Goal: Task Accomplishment & Management: Manage account settings

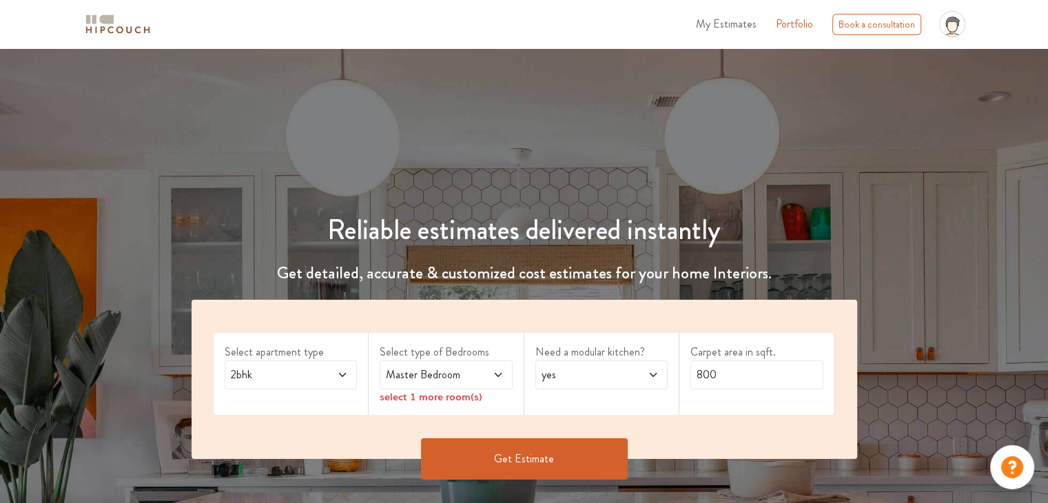
click at [316, 381] on span "2bhk" at bounding box center [273, 375] width 90 height 17
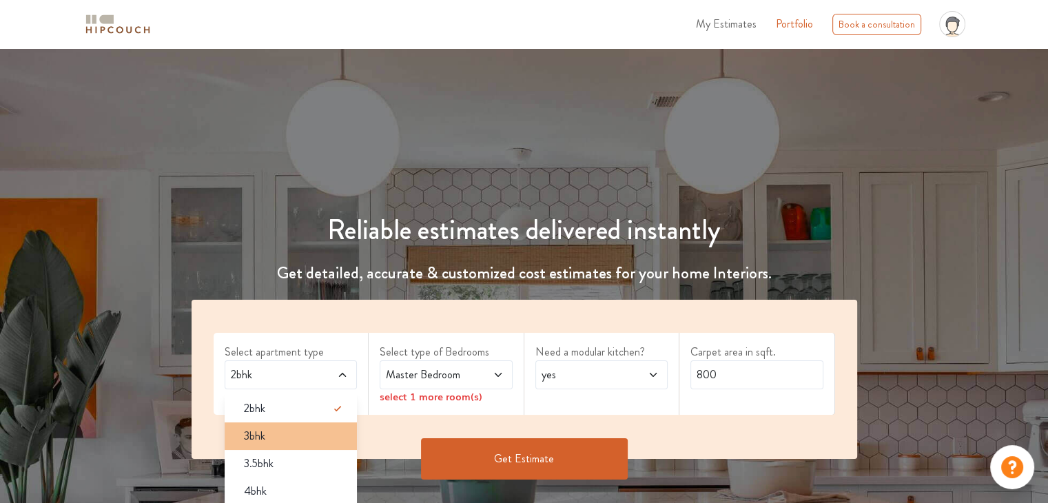
click at [287, 440] on div "3bhk" at bounding box center [295, 436] width 125 height 17
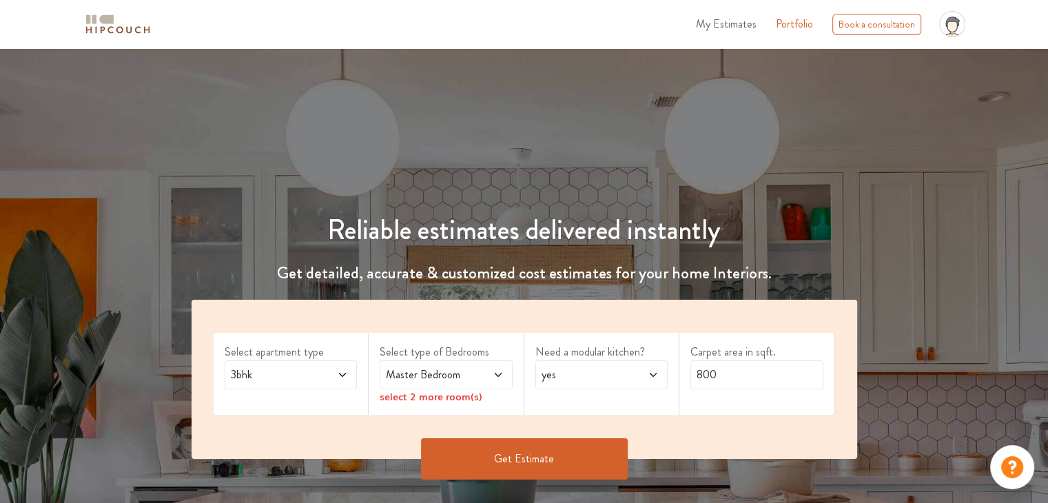
click at [474, 372] on span at bounding box center [489, 375] width 30 height 17
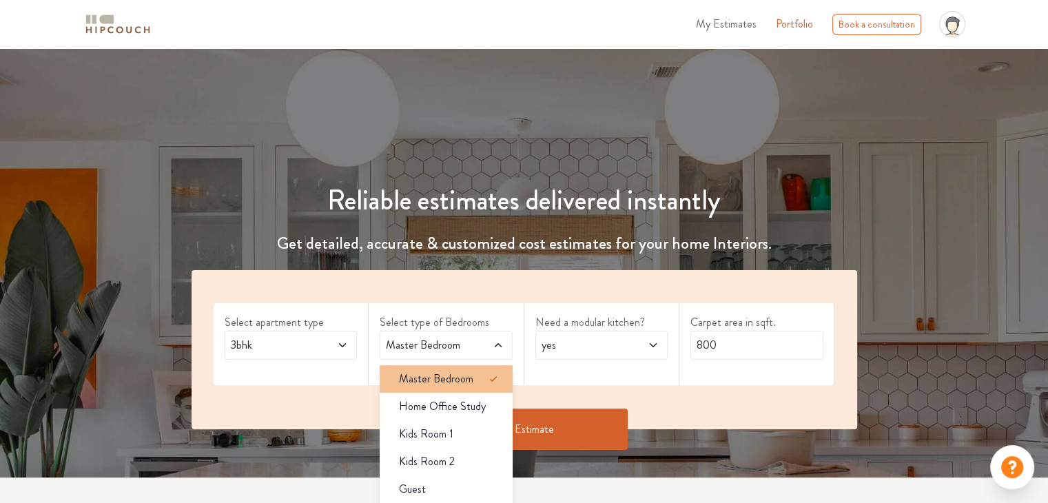
scroll to position [69, 0]
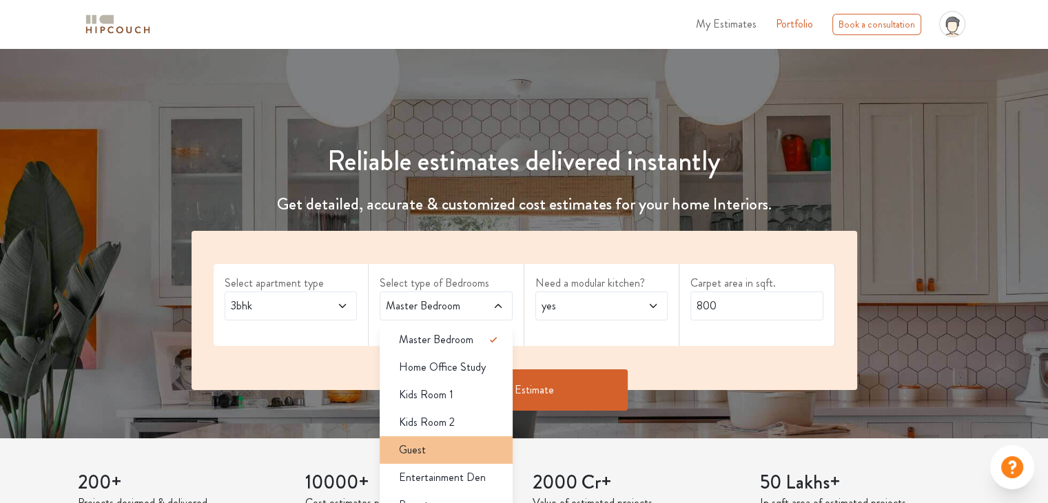
click at [433, 453] on div "Guest" at bounding box center [450, 450] width 125 height 17
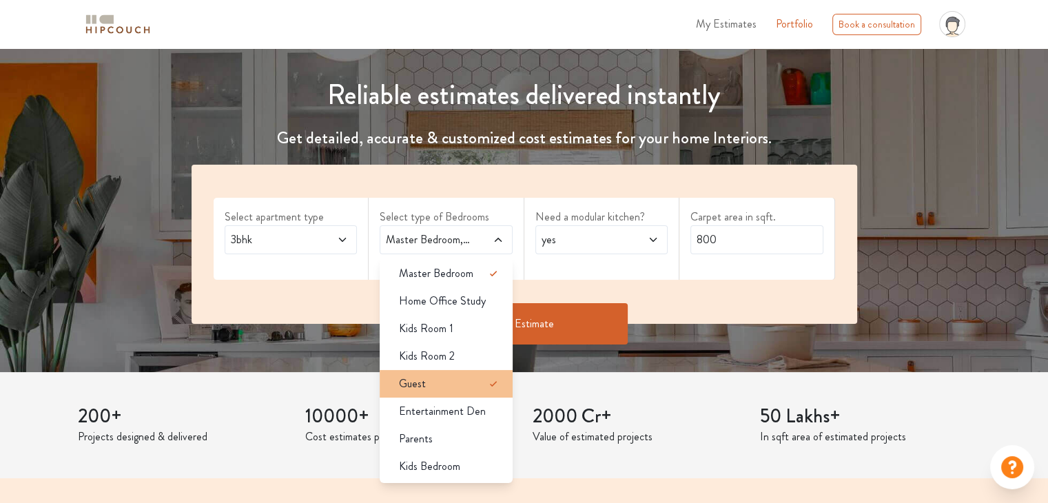
scroll to position [138, 0]
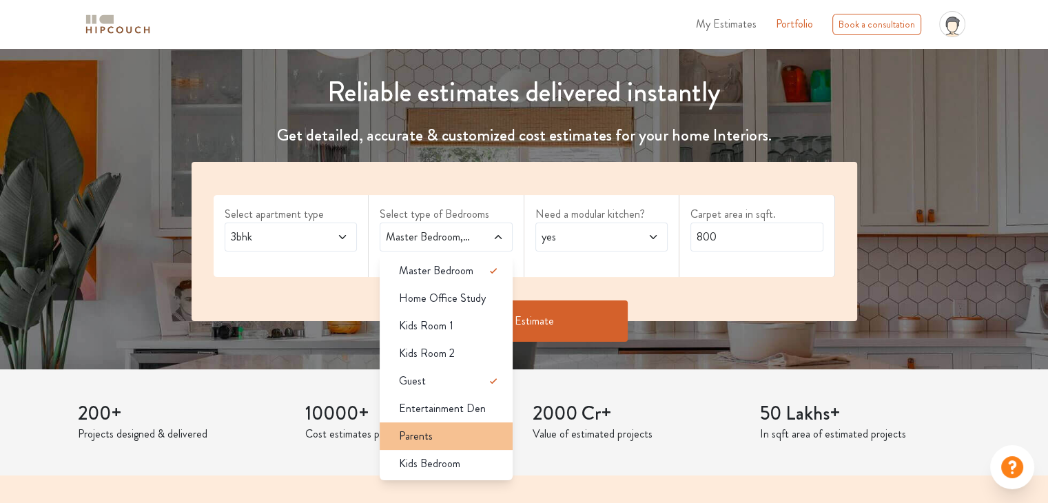
click at [452, 445] on li "Parents" at bounding box center [446, 437] width 133 height 28
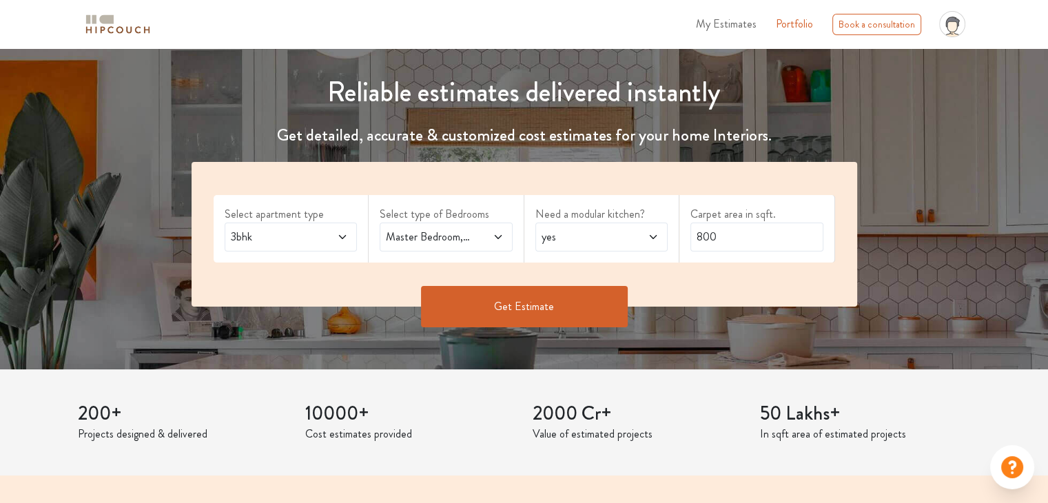
click at [541, 301] on button "Get Estimate" at bounding box center [524, 306] width 207 height 41
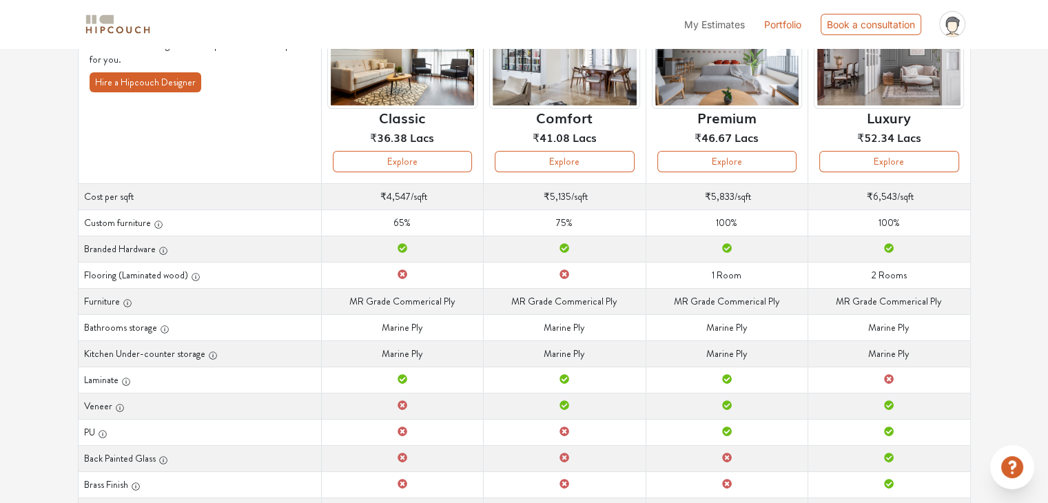
scroll to position [23, 0]
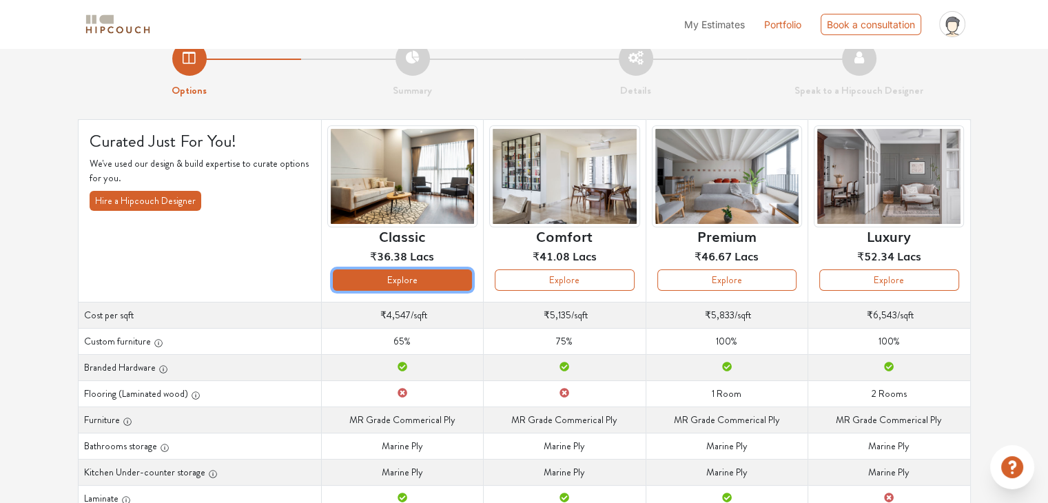
click at [409, 285] on button "Explore" at bounding box center [402, 280] width 139 height 21
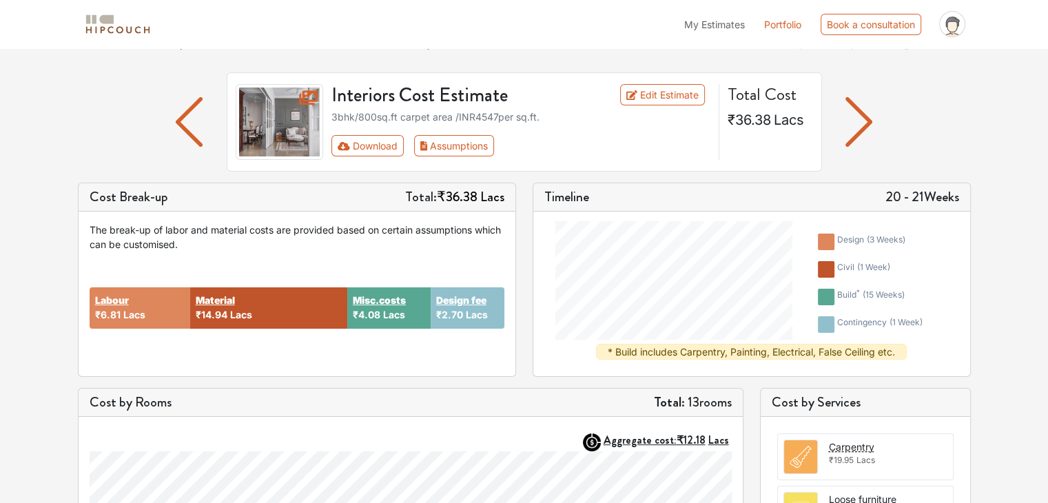
scroll to position [69, 0]
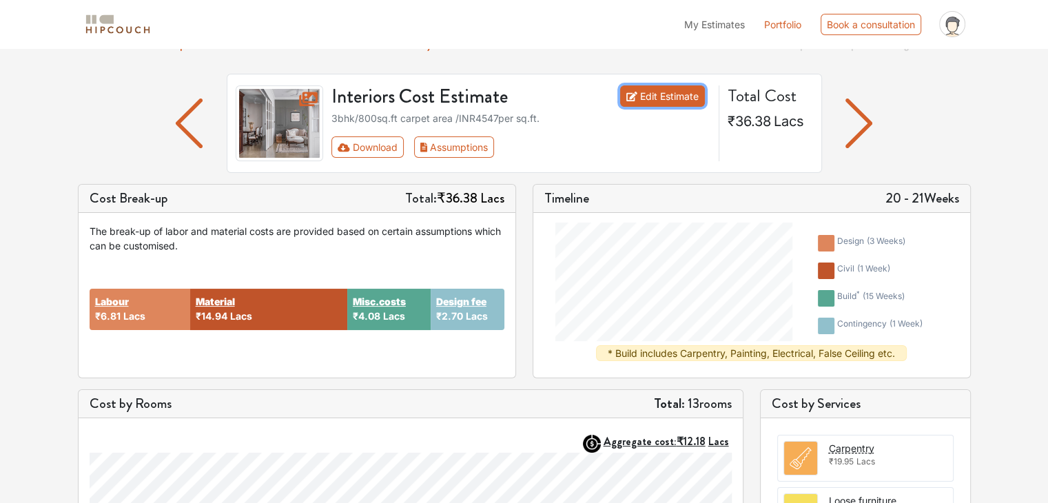
click at [647, 91] on link "Edit Estimate" at bounding box center [662, 95] width 85 height 21
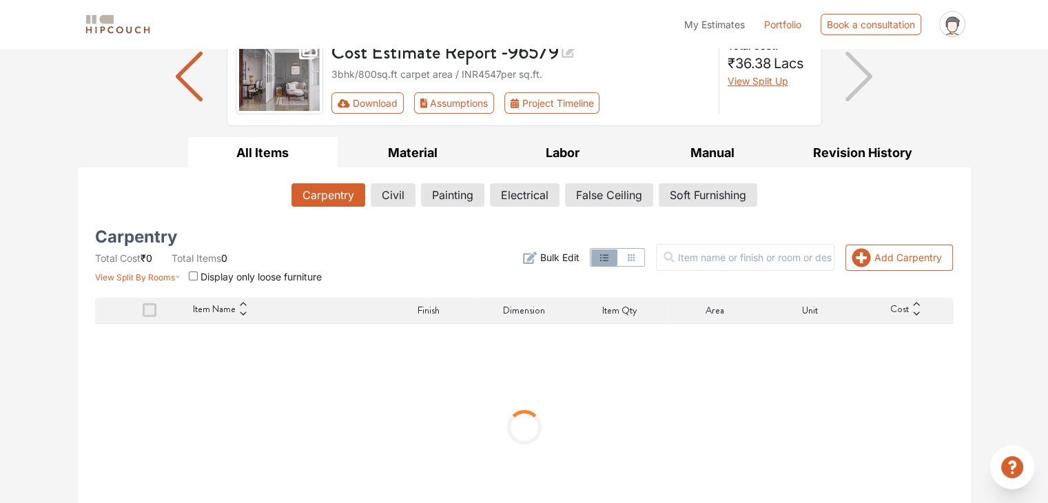
scroll to position [153, 0]
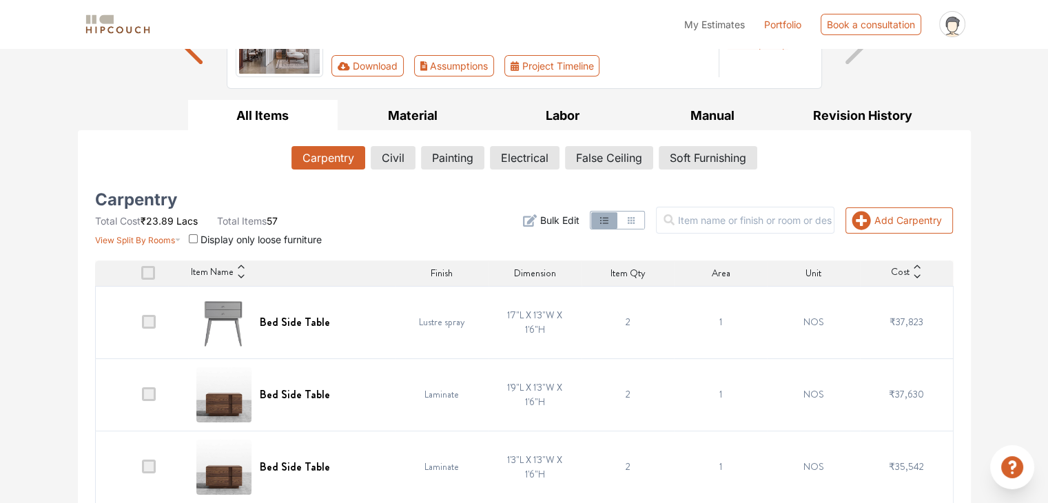
click at [143, 323] on span at bounding box center [149, 322] width 14 height 14
click at [142, 325] on input "checkbox" at bounding box center [142, 325] width 0 height 0
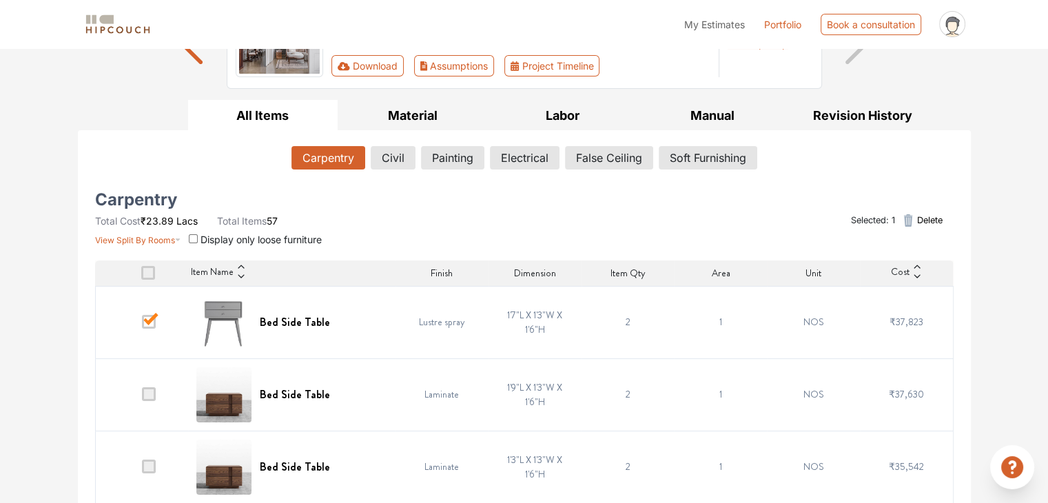
click at [143, 323] on span at bounding box center [149, 322] width 14 height 14
click at [142, 325] on input "checkbox" at bounding box center [142, 325] width 0 height 0
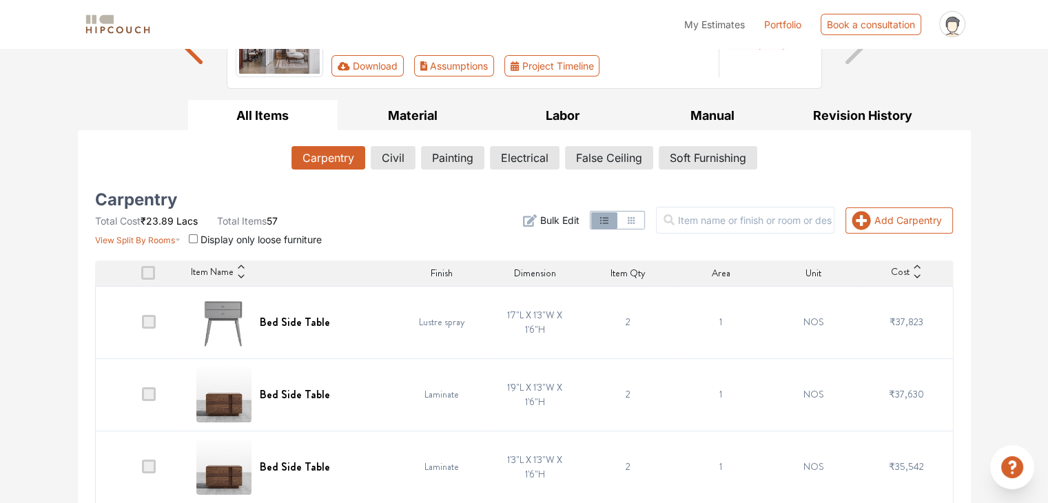
click at [905, 322] on span "₹37,823" at bounding box center [907, 322] width 34 height 14
click at [913, 278] on icon at bounding box center [918, 277] width 10 height 10
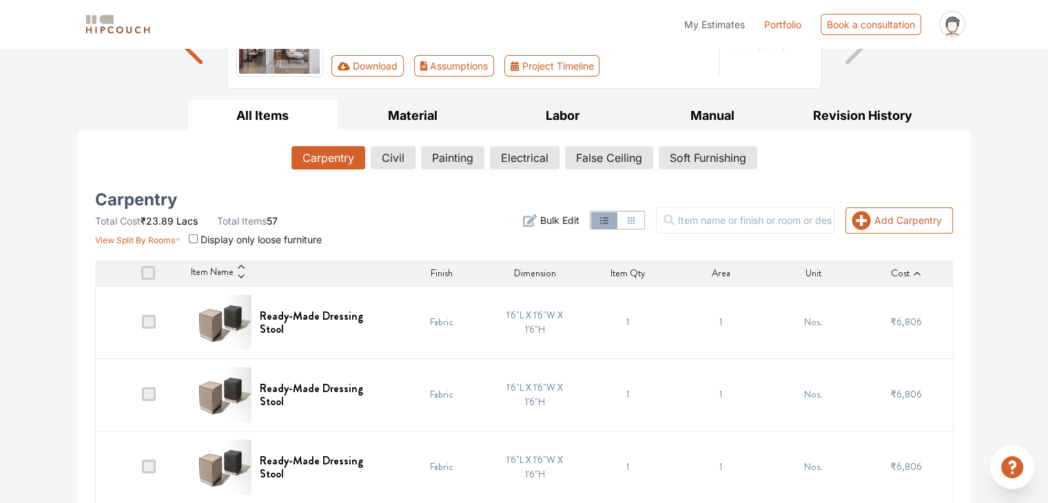
click at [915, 274] on icon at bounding box center [918, 274] width 10 height 10
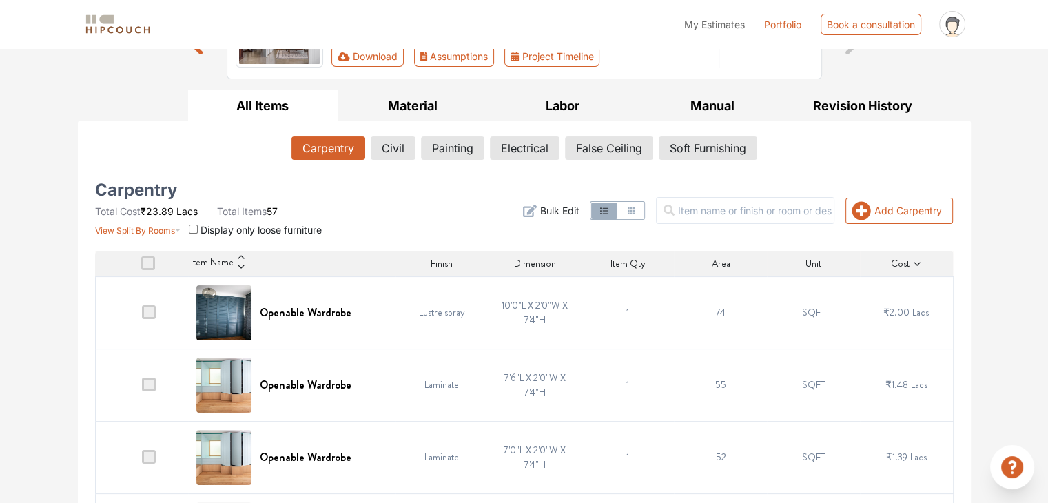
scroll to position [207, 0]
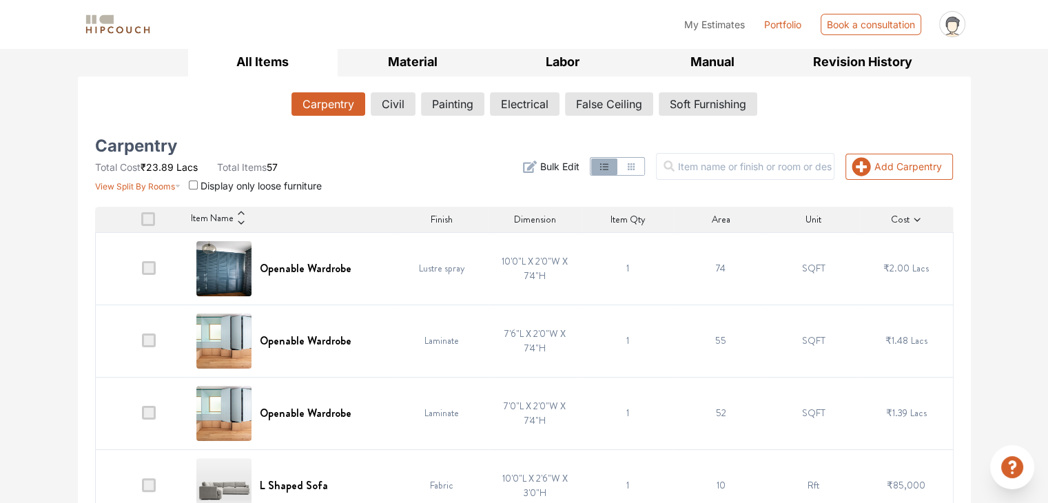
click at [243, 212] on icon at bounding box center [241, 213] width 6 height 3
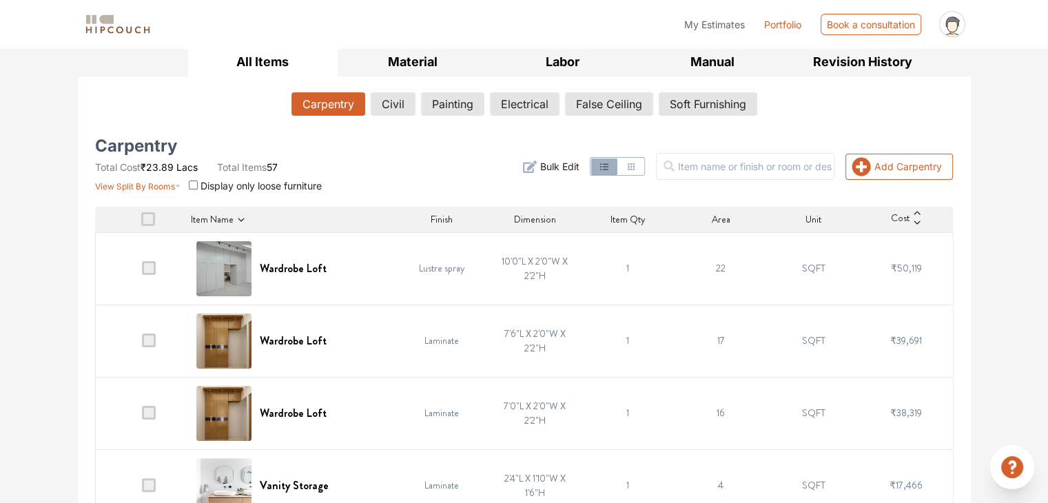
click at [243, 212] on div "Item Name" at bounding box center [293, 219] width 205 height 14
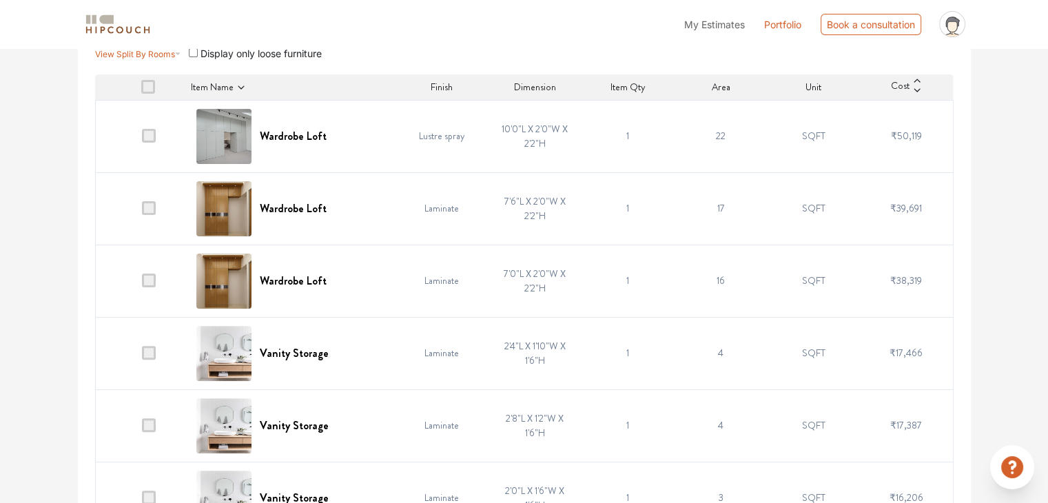
scroll to position [345, 0]
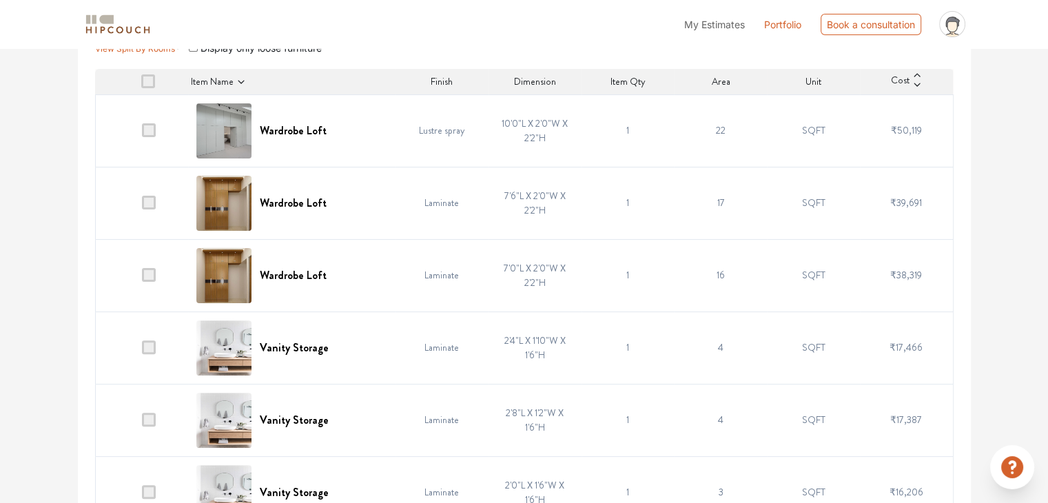
click at [152, 342] on span at bounding box center [149, 348] width 14 height 14
click at [142, 351] on input "checkbox" at bounding box center [142, 351] width 0 height 0
click at [150, 420] on span at bounding box center [149, 420] width 14 height 14
click at [142, 423] on input "checkbox" at bounding box center [142, 423] width 0 height 0
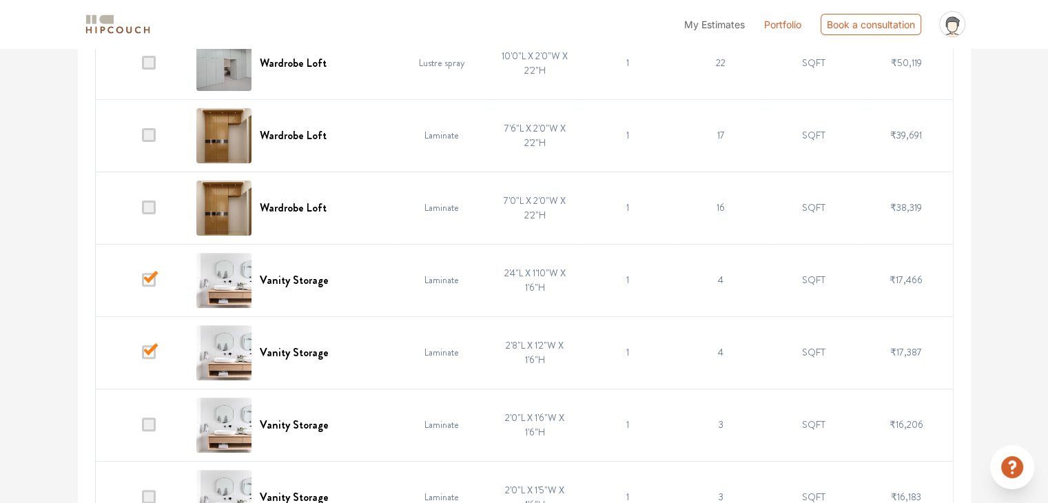
scroll to position [414, 0]
click at [148, 416] on span at bounding box center [149, 423] width 14 height 14
click at [142, 427] on input "checkbox" at bounding box center [142, 427] width 0 height 0
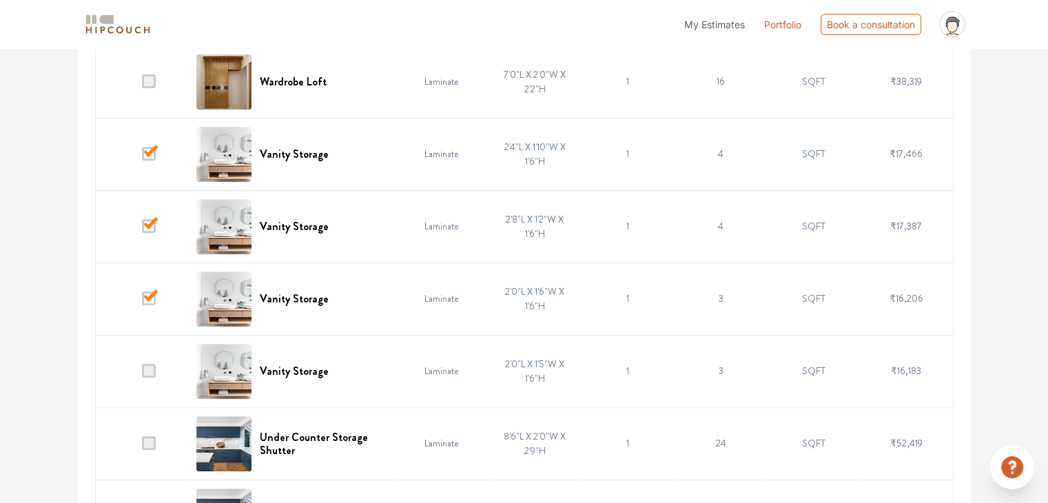
scroll to position [551, 0]
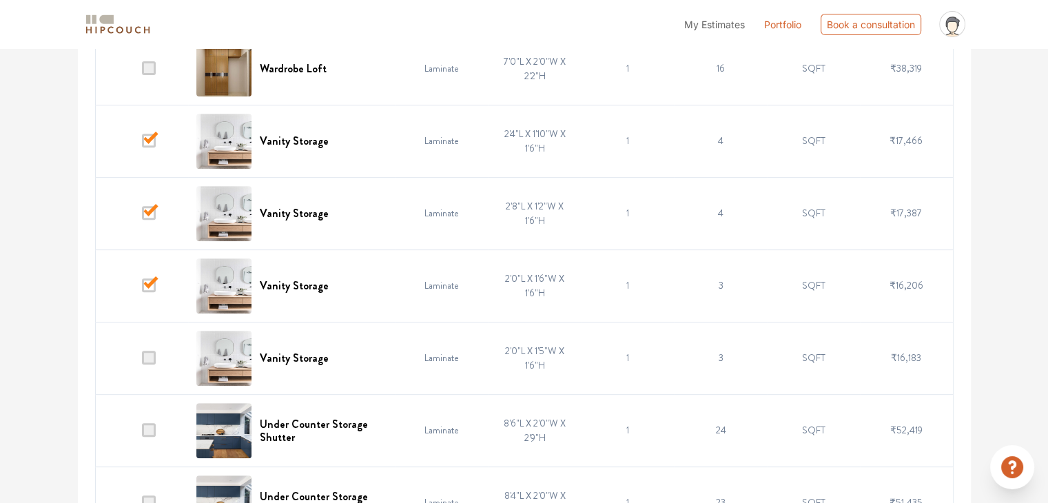
click at [146, 356] on span at bounding box center [149, 358] width 14 height 14
click at [142, 361] on input "checkbox" at bounding box center [142, 361] width 0 height 0
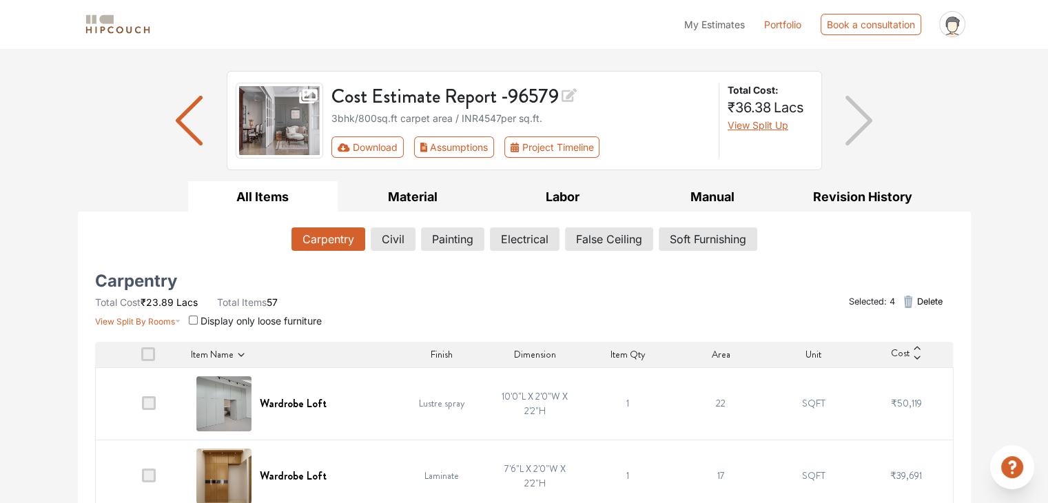
scroll to position [69, 0]
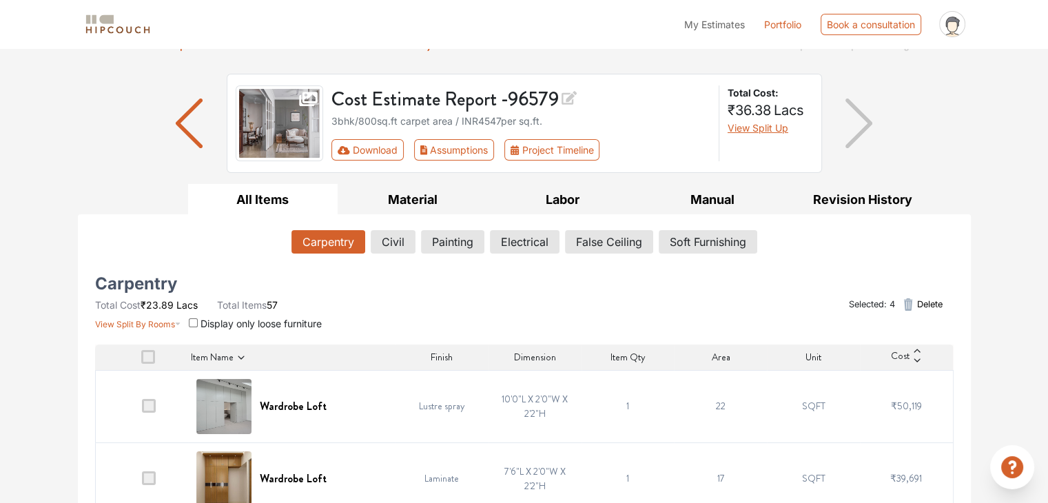
click at [919, 301] on span "Delete" at bounding box center [930, 304] width 26 height 13
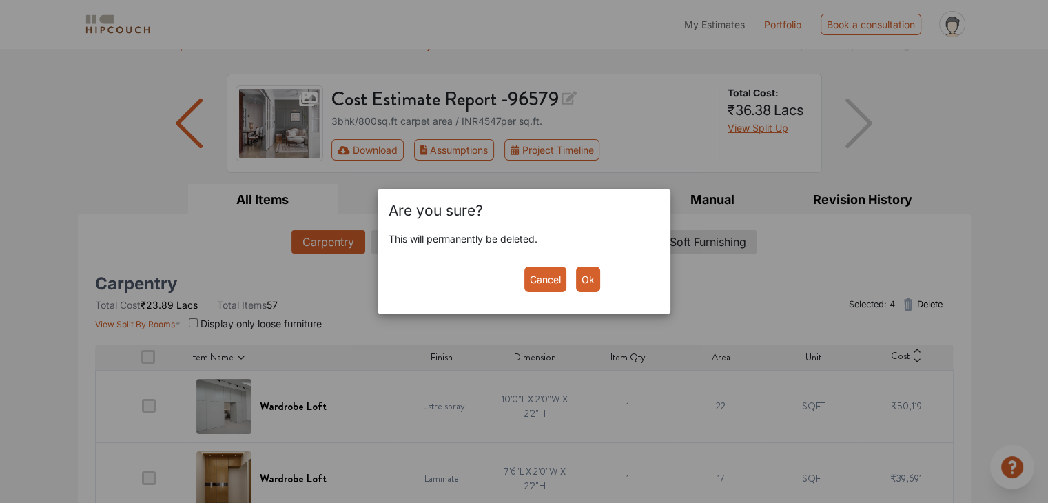
click at [591, 277] on button "Ok" at bounding box center [588, 280] width 24 height 26
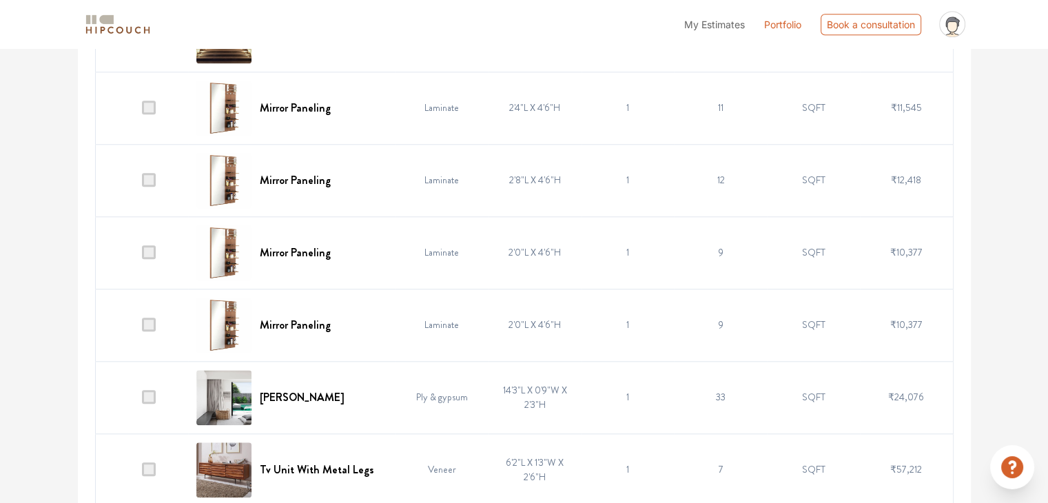
scroll to position [1310, 0]
click at [146, 317] on span at bounding box center [149, 323] width 14 height 14
click at [142, 327] on input "checkbox" at bounding box center [142, 327] width 0 height 0
click at [145, 246] on span at bounding box center [149, 251] width 14 height 14
click at [142, 254] on input "checkbox" at bounding box center [142, 254] width 0 height 0
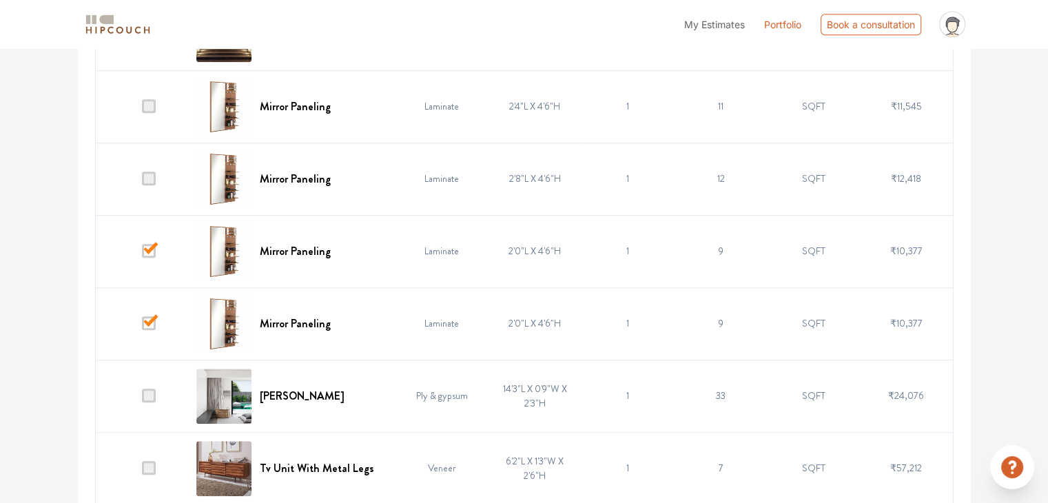
click at [141, 172] on td at bounding box center [141, 179] width 93 height 72
click at [150, 174] on span at bounding box center [149, 179] width 14 height 14
click at [142, 182] on input "checkbox" at bounding box center [142, 182] width 0 height 0
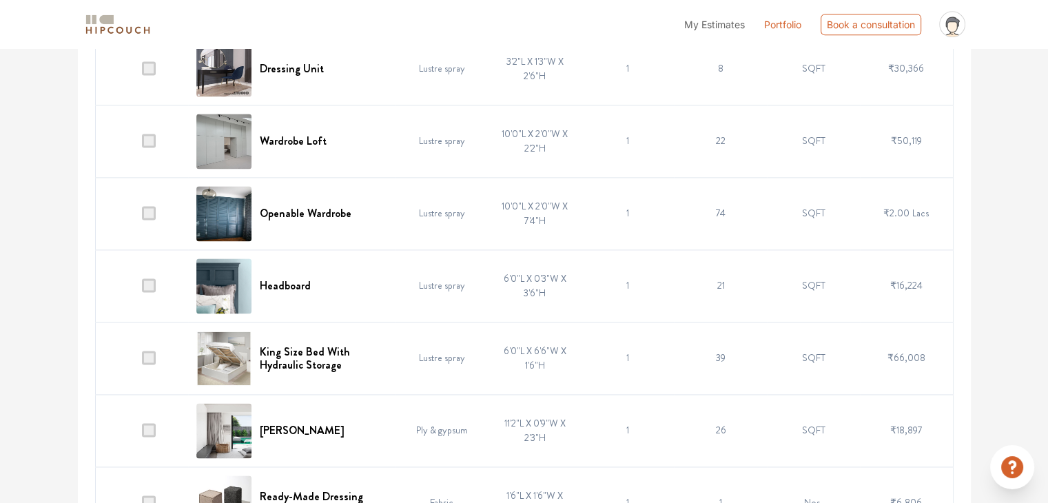
scroll to position [1930, 0]
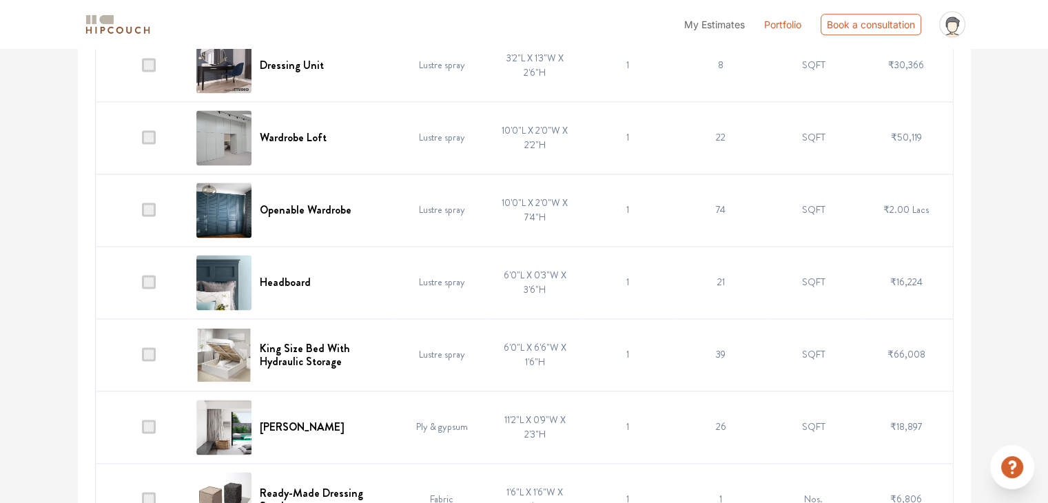
click at [150, 347] on span at bounding box center [149, 354] width 14 height 14
click at [142, 358] on input "checkbox" at bounding box center [142, 358] width 0 height 0
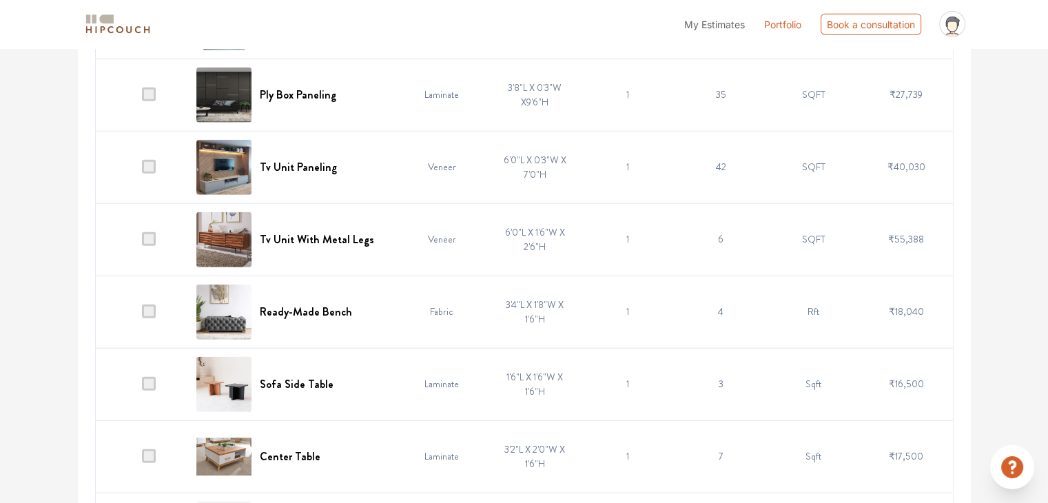
scroll to position [3637, 0]
click at [154, 305] on span at bounding box center [149, 312] width 14 height 14
click at [142, 316] on input "checkbox" at bounding box center [142, 316] width 0 height 0
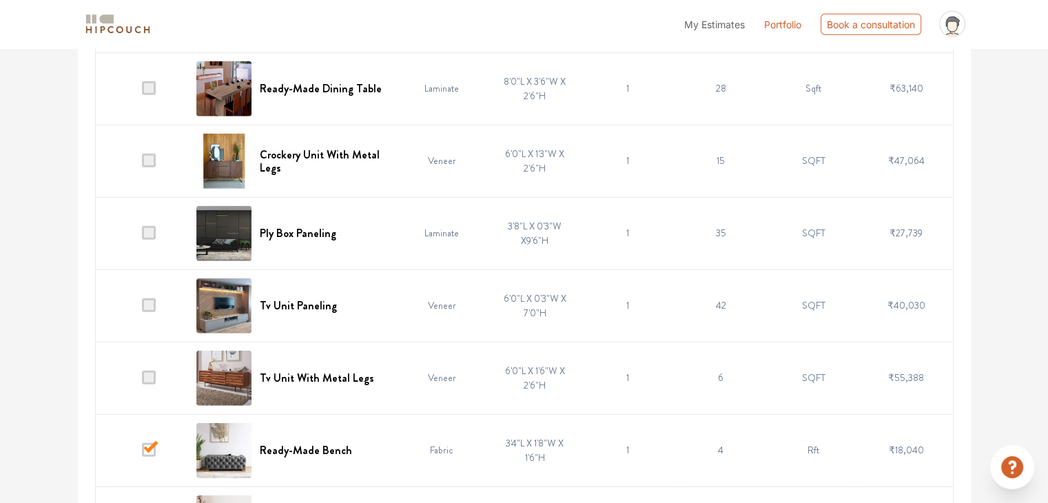
scroll to position [3430, 0]
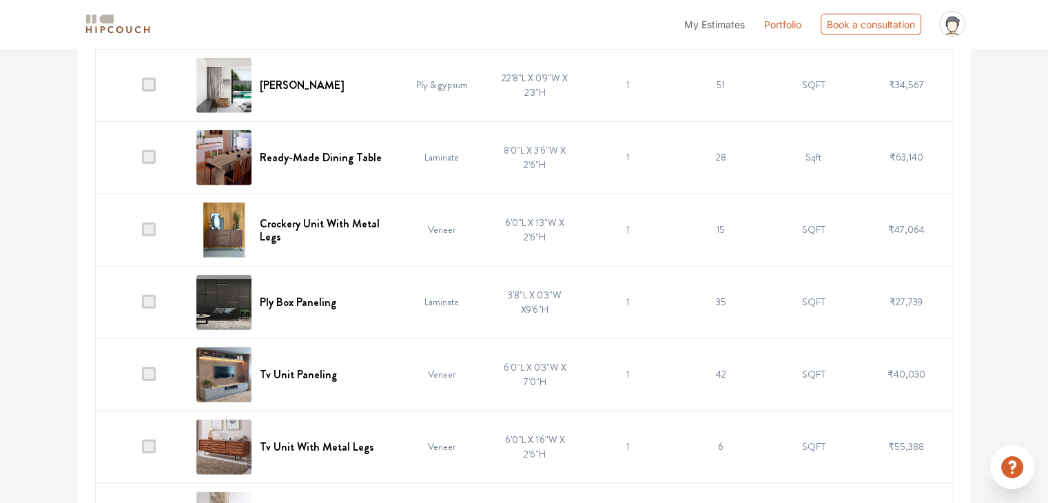
click at [141, 297] on td at bounding box center [141, 302] width 93 height 72
click at [149, 295] on span at bounding box center [149, 302] width 14 height 14
click at [142, 305] on input "checkbox" at bounding box center [142, 305] width 0 height 0
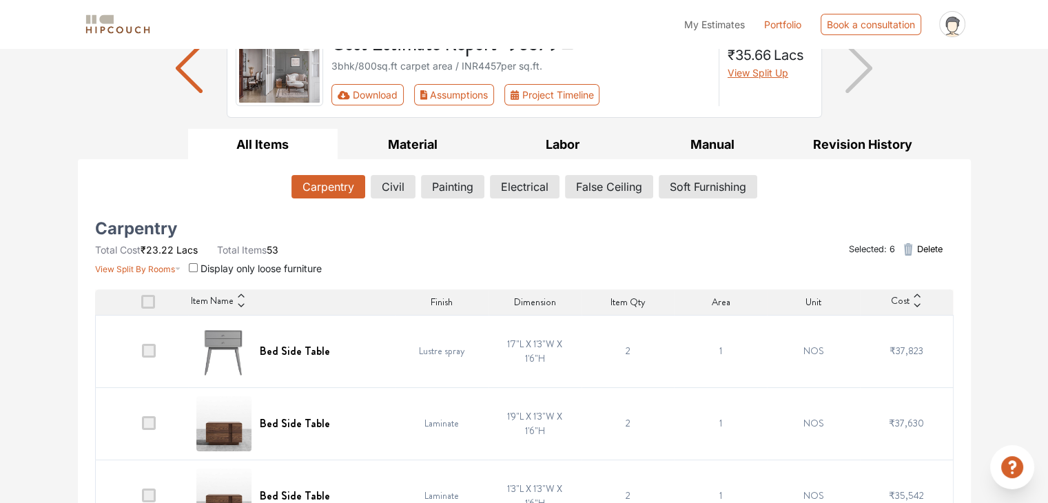
scroll to position [138, 0]
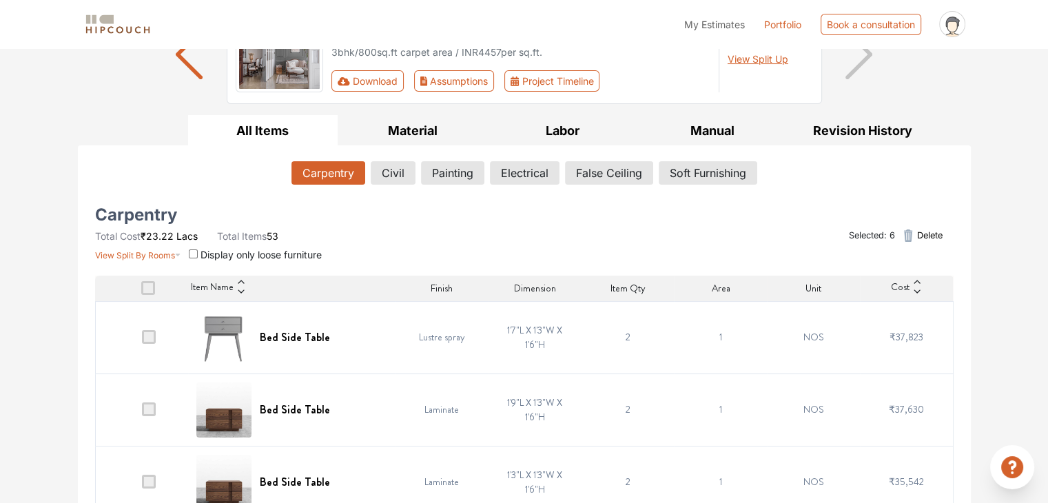
click at [936, 229] on span "Delete" at bounding box center [930, 235] width 26 height 13
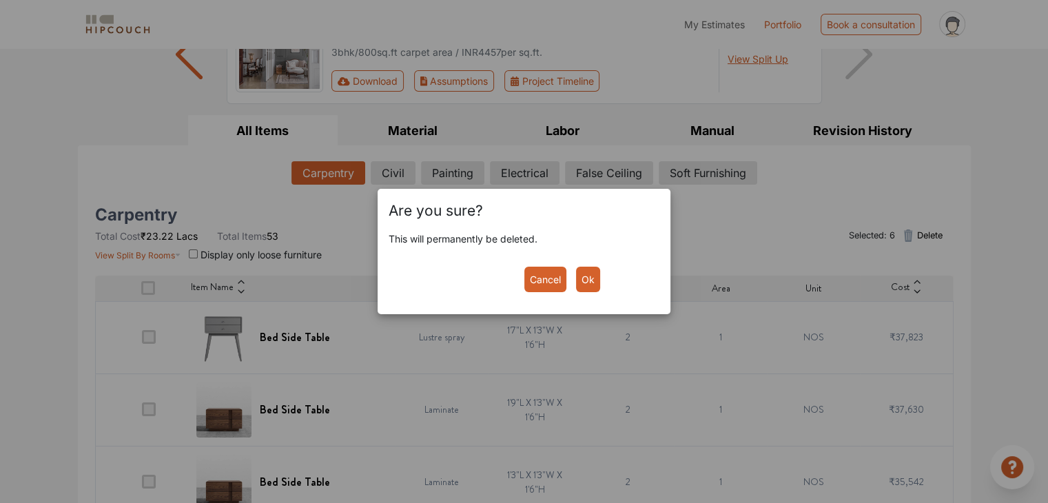
click at [580, 284] on button "Ok" at bounding box center [588, 280] width 24 height 26
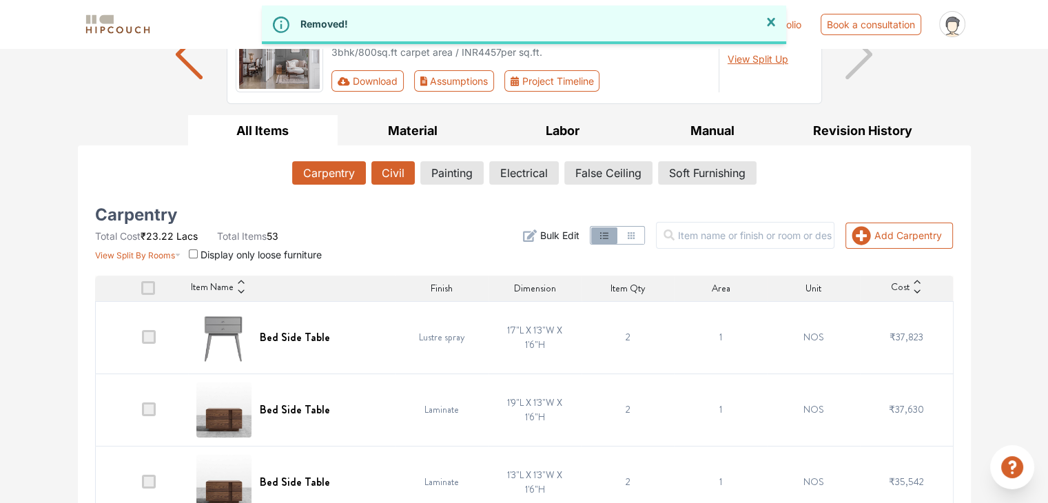
click at [400, 170] on button "Civil" at bounding box center [393, 172] width 43 height 23
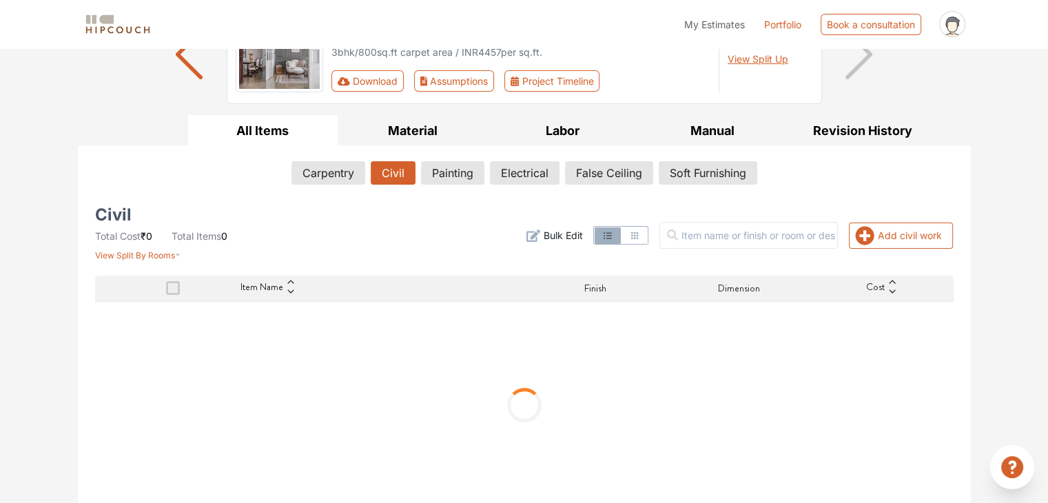
click at [565, 238] on span "Bulk Edit" at bounding box center [562, 235] width 39 height 14
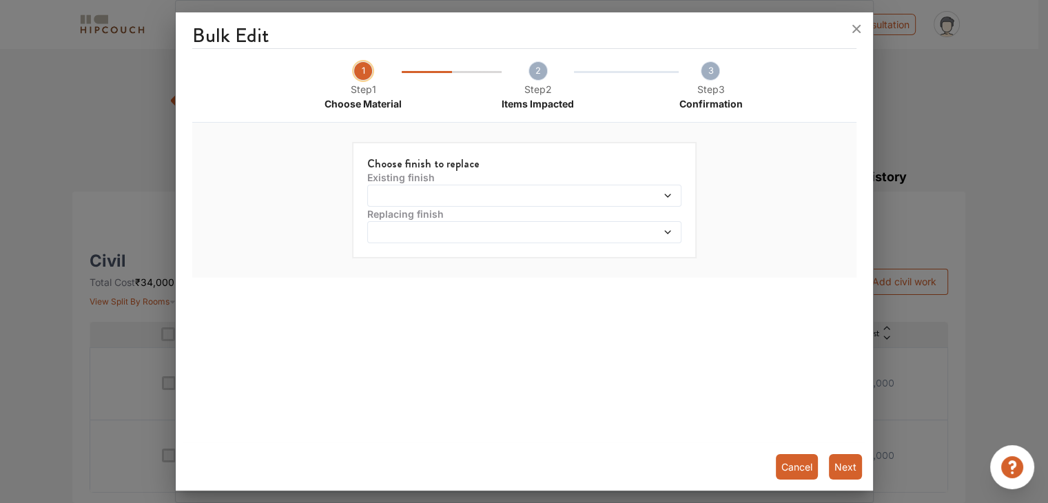
scroll to position [91, 0]
click at [542, 199] on span at bounding box center [484, 196] width 227 height 10
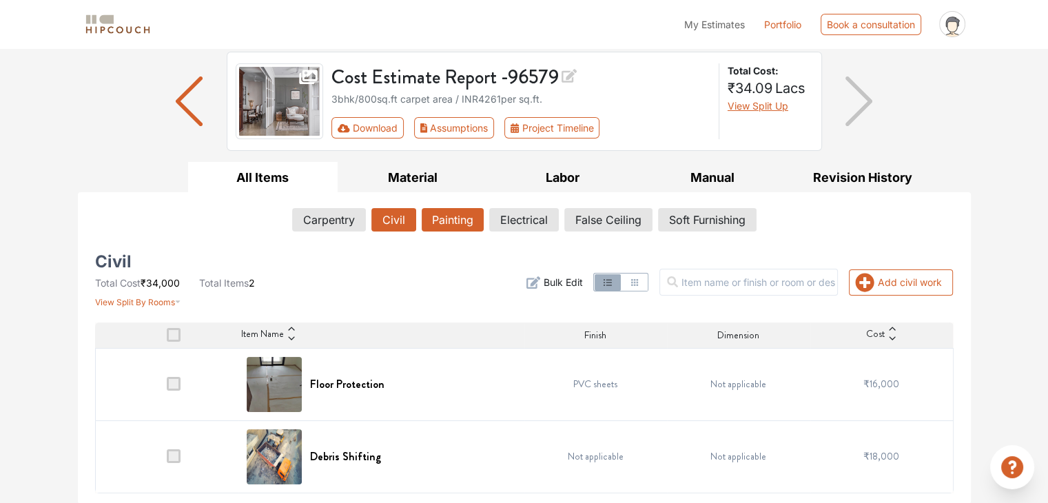
click at [429, 215] on button "Painting" at bounding box center [453, 219] width 62 height 23
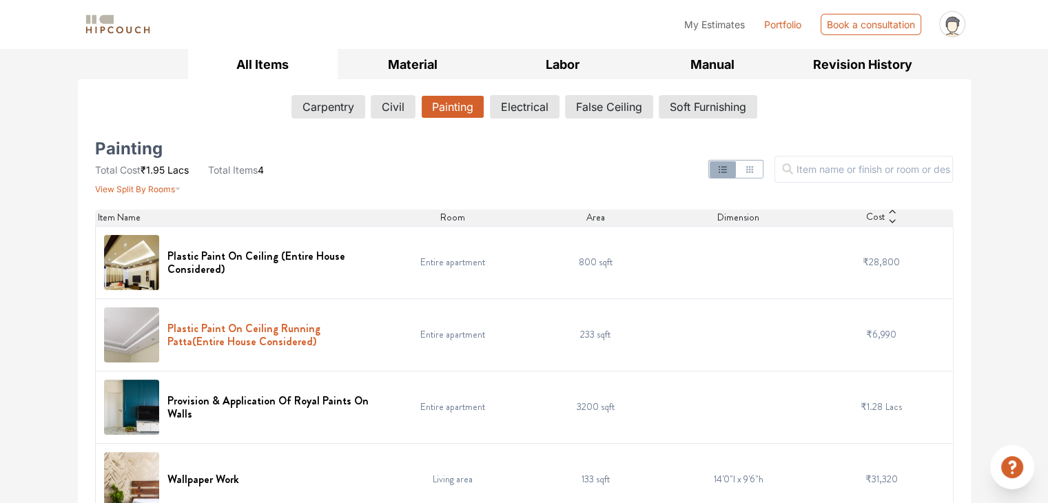
scroll to position [226, 0]
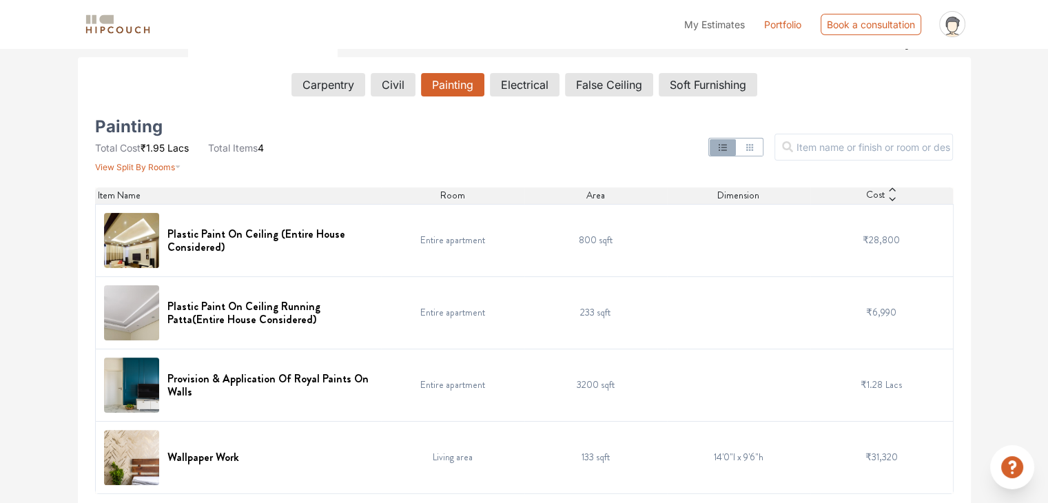
click at [145, 454] on img at bounding box center [131, 457] width 55 height 55
click at [150, 168] on span "View Split By Rooms" at bounding box center [135, 167] width 80 height 10
click at [776, 467] on td "14'0"l x 9'6"h" at bounding box center [738, 457] width 143 height 72
click at [909, 445] on td "₹31,320" at bounding box center [882, 457] width 143 height 72
click at [109, 460] on img at bounding box center [131, 457] width 55 height 55
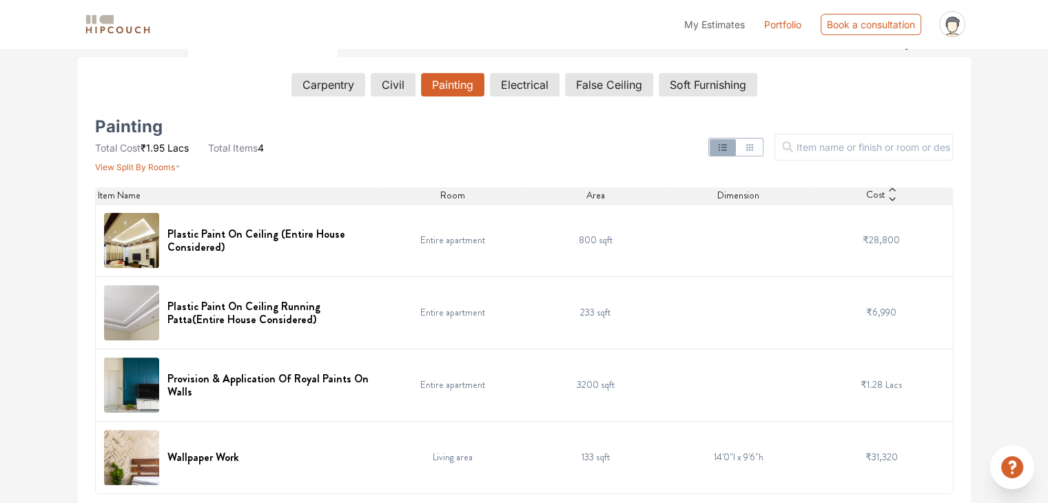
click at [128, 451] on img at bounding box center [131, 457] width 55 height 55
click at [165, 445] on div "Wallpaper Work" at bounding box center [239, 457] width 270 height 55
click at [166, 441] on div "Wallpaper Work" at bounding box center [239, 457] width 270 height 55
click at [136, 447] on img at bounding box center [131, 457] width 55 height 55
click at [753, 150] on icon "button" at bounding box center [750, 147] width 7 height 7
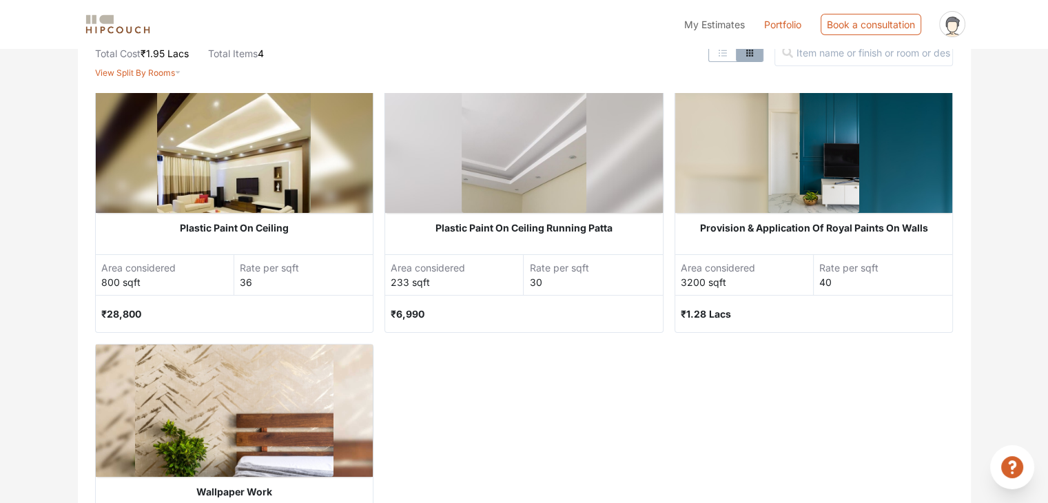
scroll to position [423, 0]
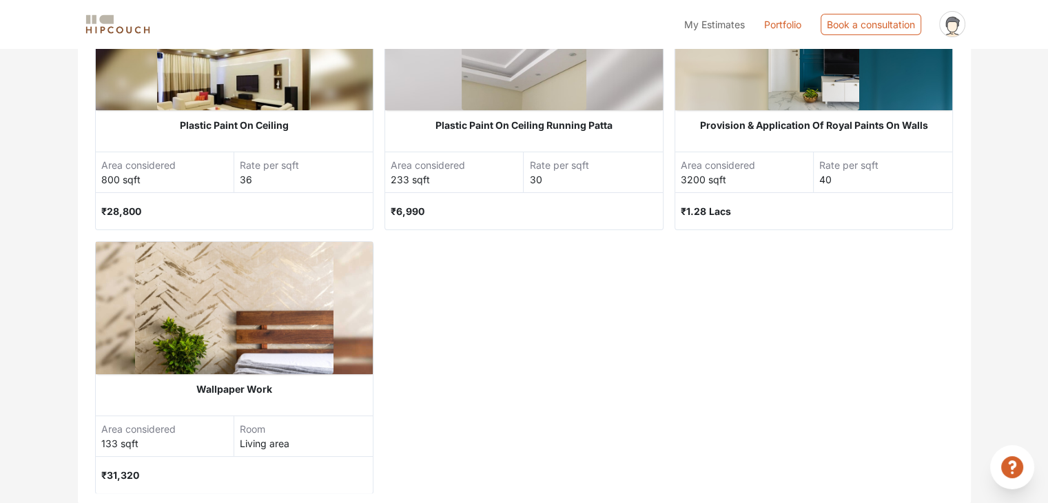
click at [290, 348] on img at bounding box center [234, 308] width 199 height 132
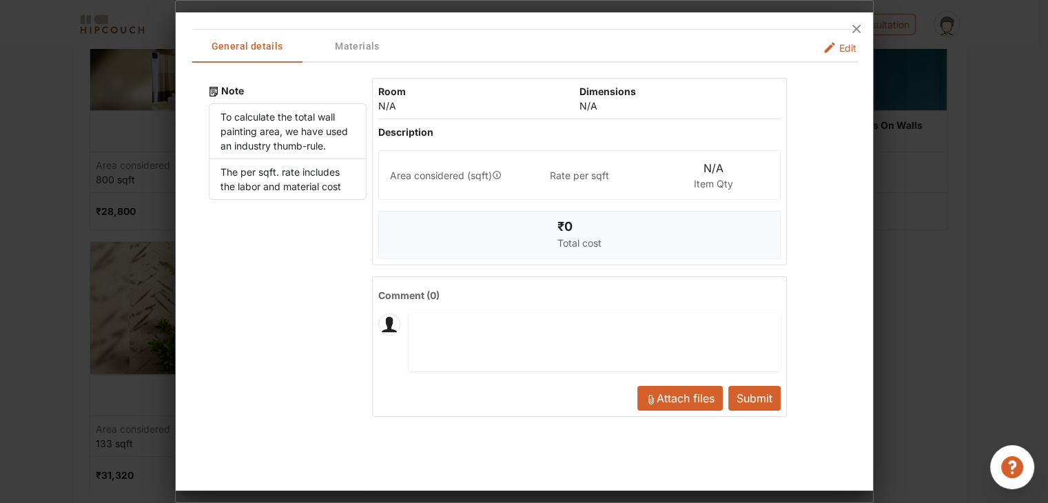
scroll to position [0, 0]
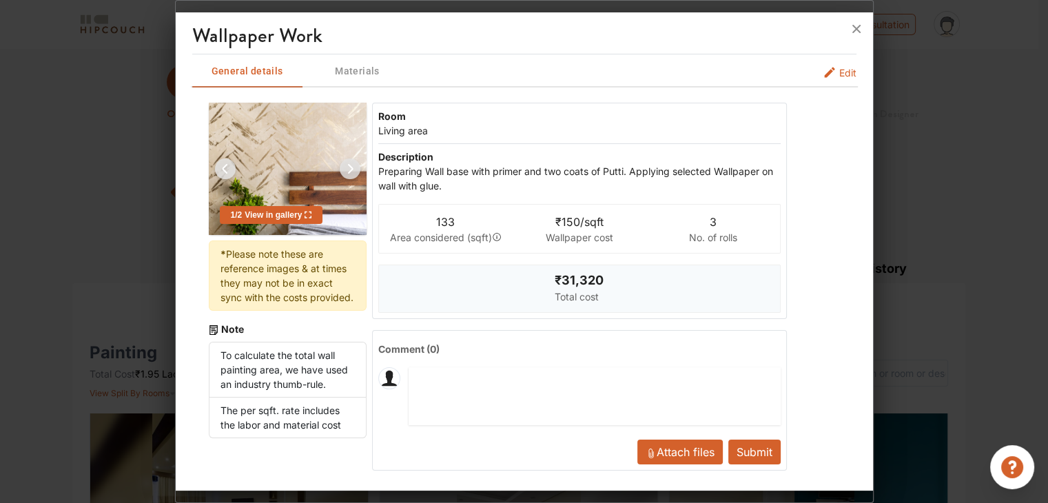
click at [347, 166] on img at bounding box center [350, 168] width 33 height 33
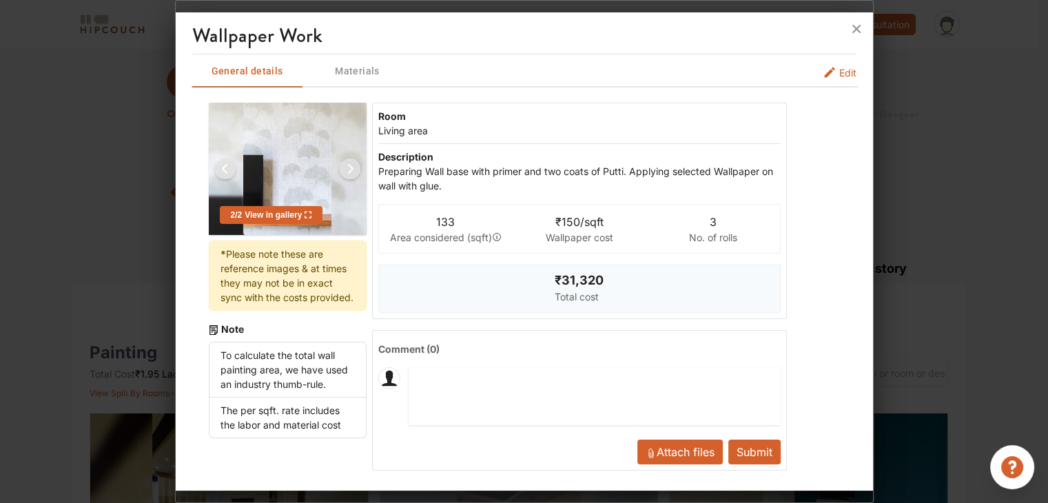
drag, startPoint x: 858, startPoint y: 28, endPoint x: 836, endPoint y: 34, distance: 22.1
click at [857, 28] on icon at bounding box center [857, 29] width 8 height 8
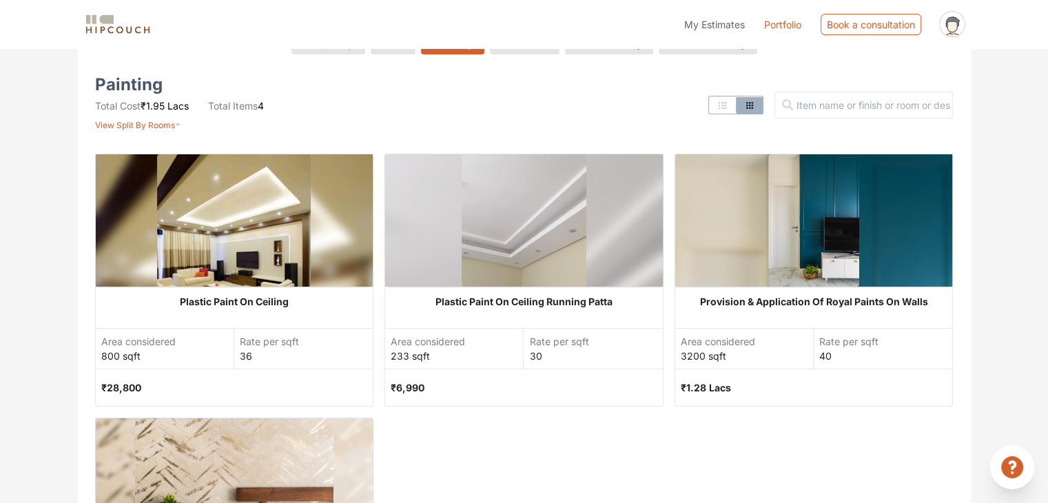
scroll to position [10, 0]
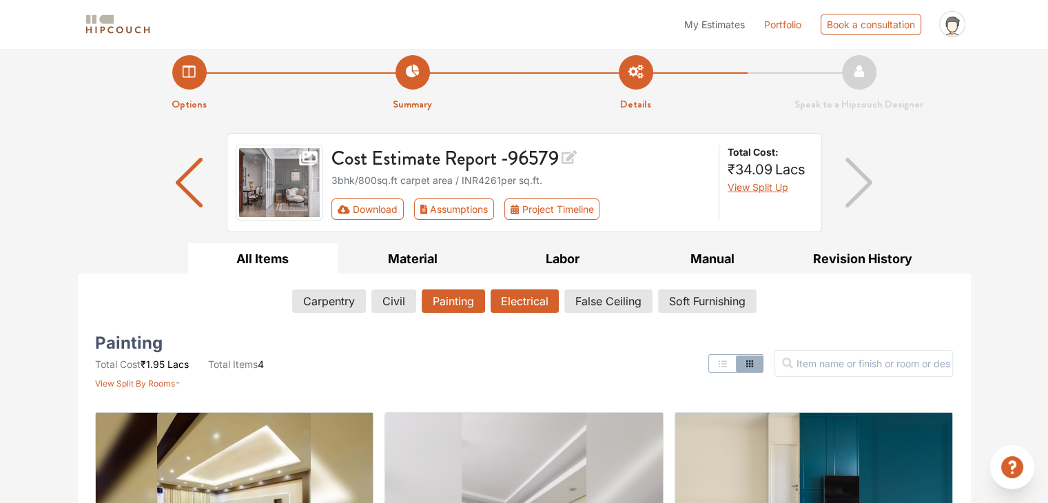
click at [531, 293] on button "Electrical" at bounding box center [525, 301] width 68 height 23
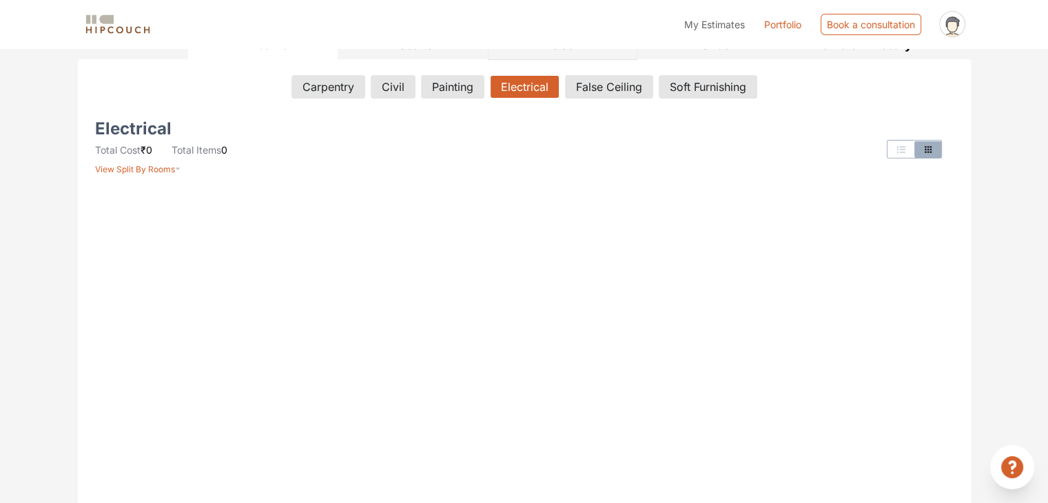
scroll to position [216, 0]
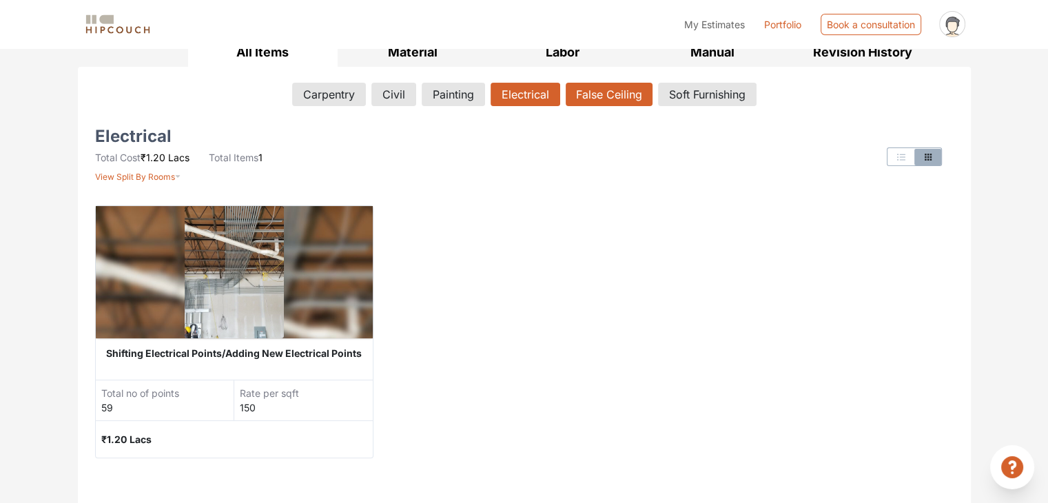
click at [584, 86] on button "False Ceiling" at bounding box center [609, 94] width 87 height 23
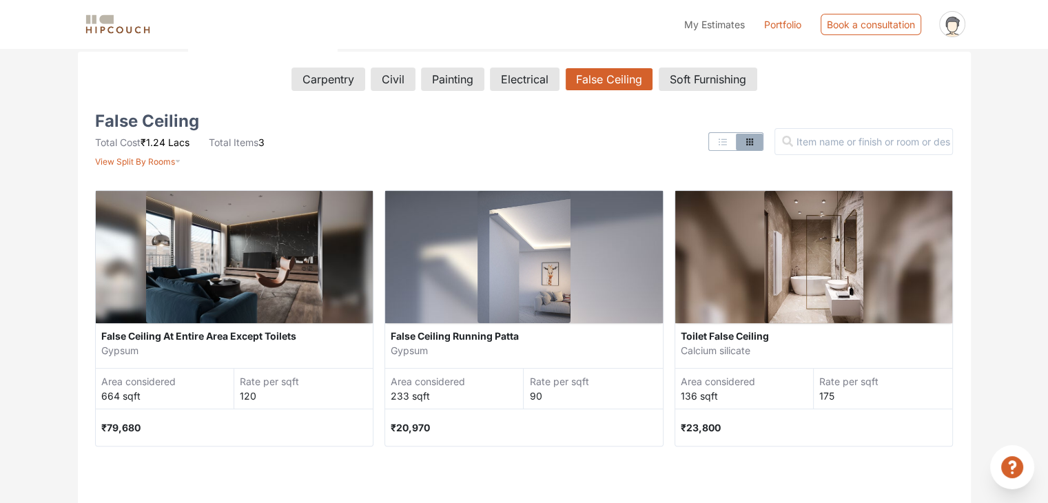
scroll to position [230, 0]
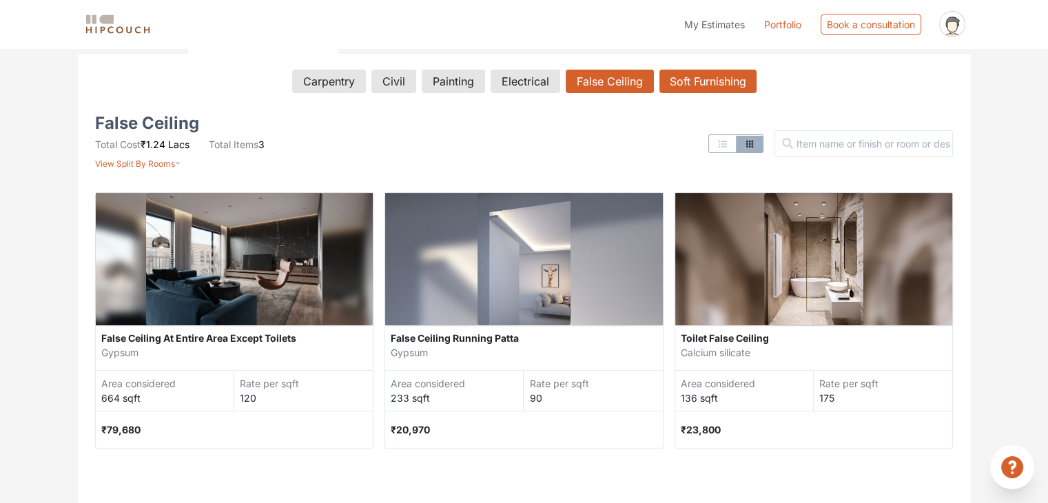
click at [718, 81] on button "Soft Furnishing" at bounding box center [708, 81] width 97 height 23
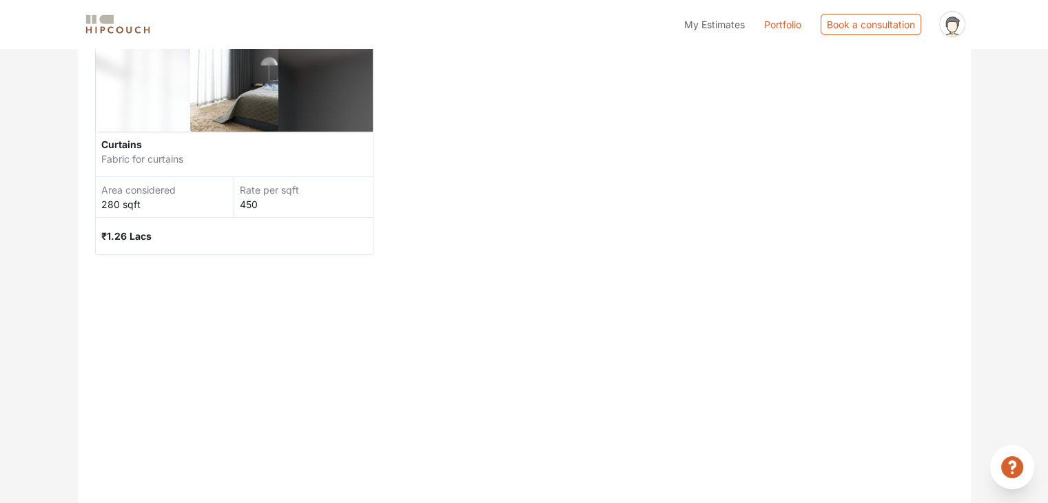
scroll to position [148, 0]
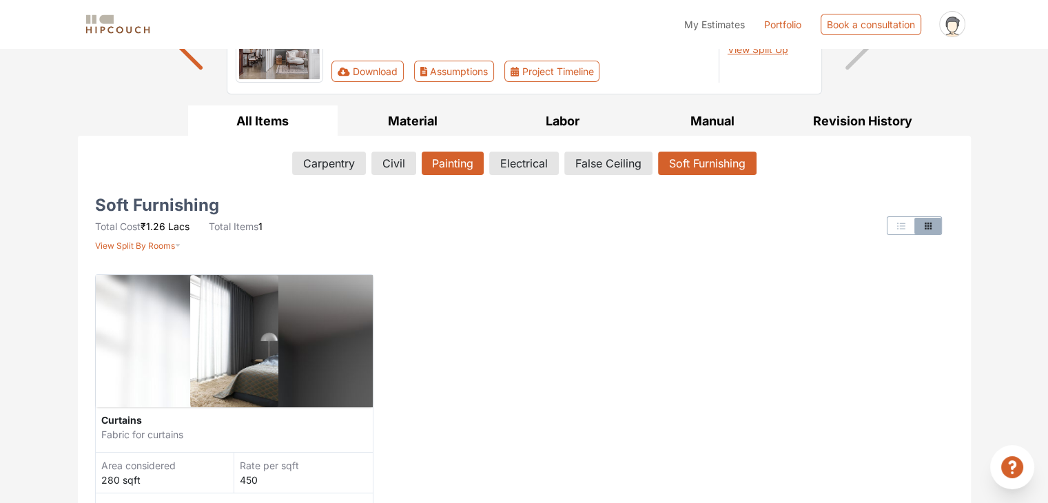
click at [462, 165] on button "Painting" at bounding box center [453, 163] width 62 height 23
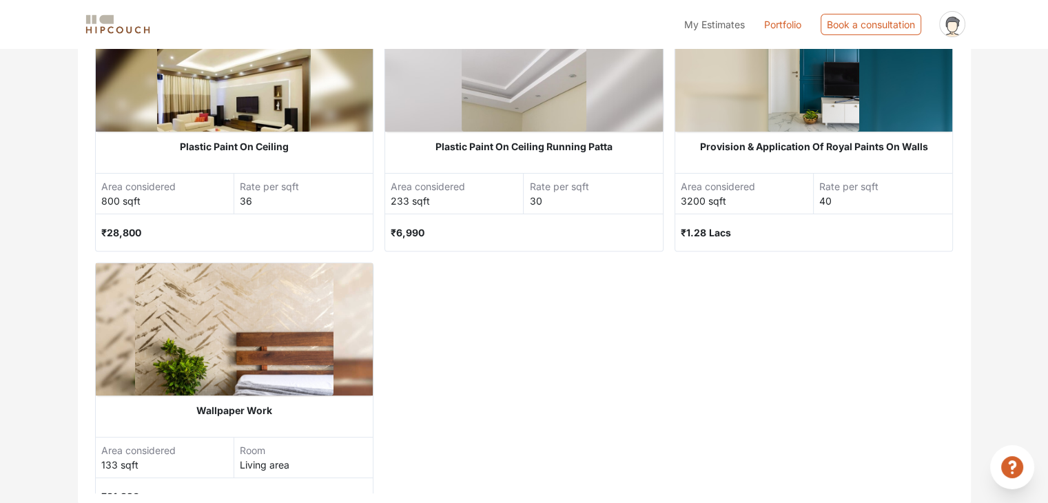
scroll to position [21, 0]
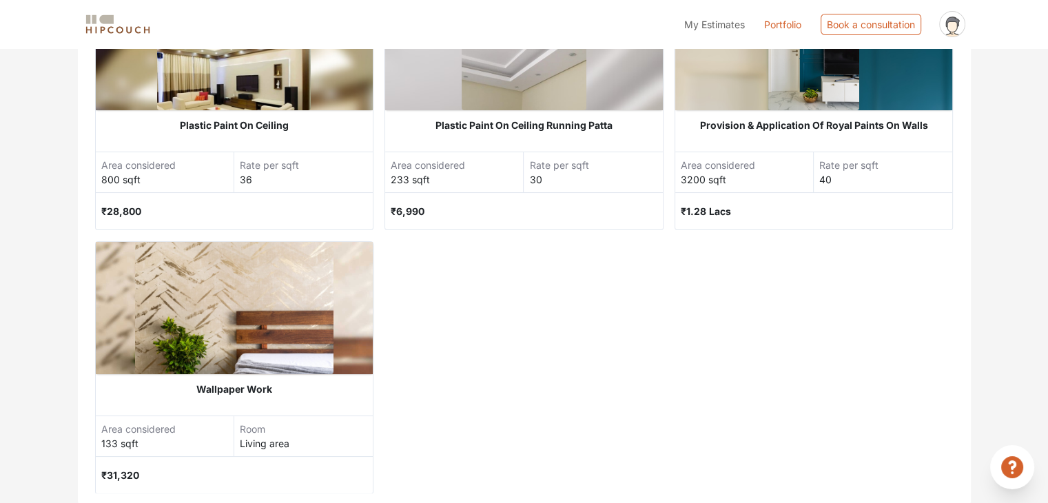
click at [140, 478] on div "₹31,320" at bounding box center [234, 475] width 267 height 37
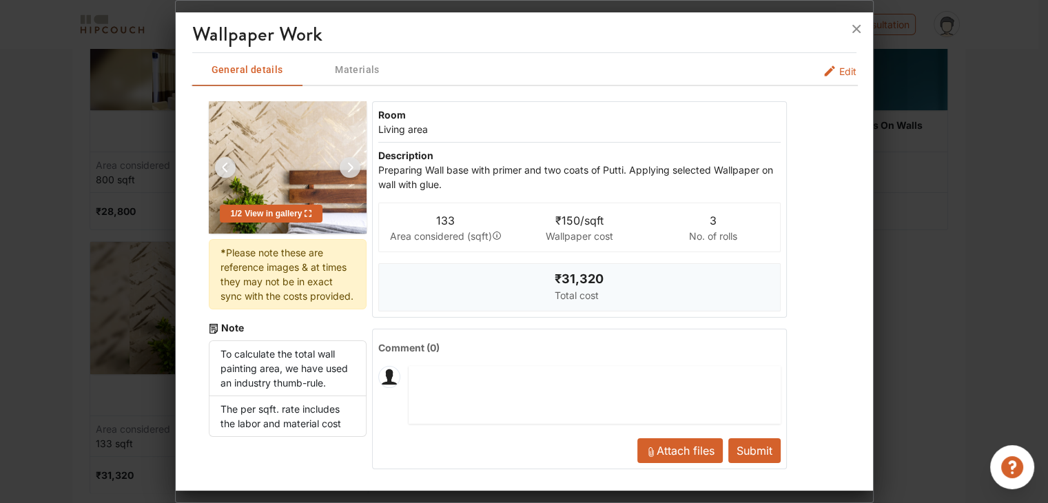
scroll to position [2, 0]
click at [826, 72] on button "Edit" at bounding box center [840, 70] width 34 height 14
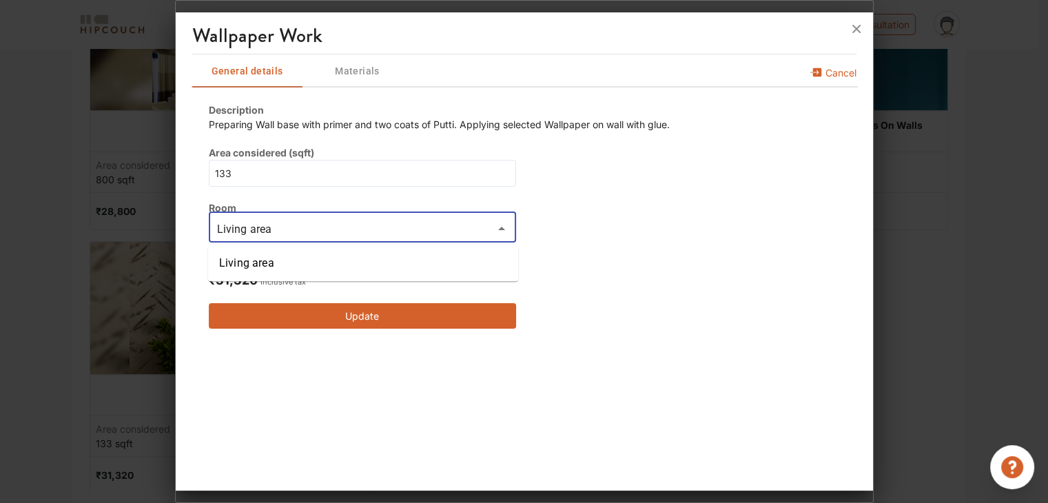
click at [336, 228] on input "Living area" at bounding box center [351, 228] width 276 height 19
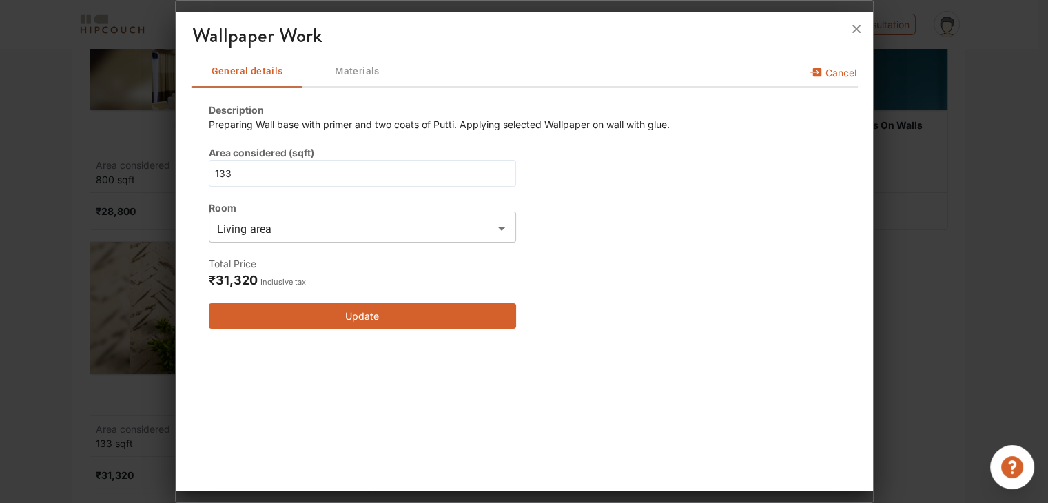
click at [895, 198] on div at bounding box center [524, 251] width 1048 height 503
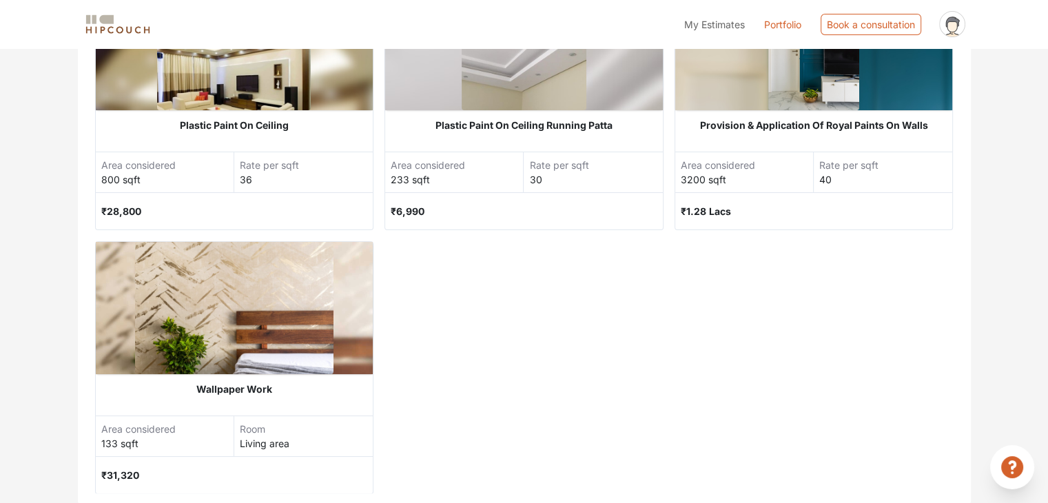
click at [258, 392] on div "Wallpaper Work" at bounding box center [235, 389] width 278 height 30
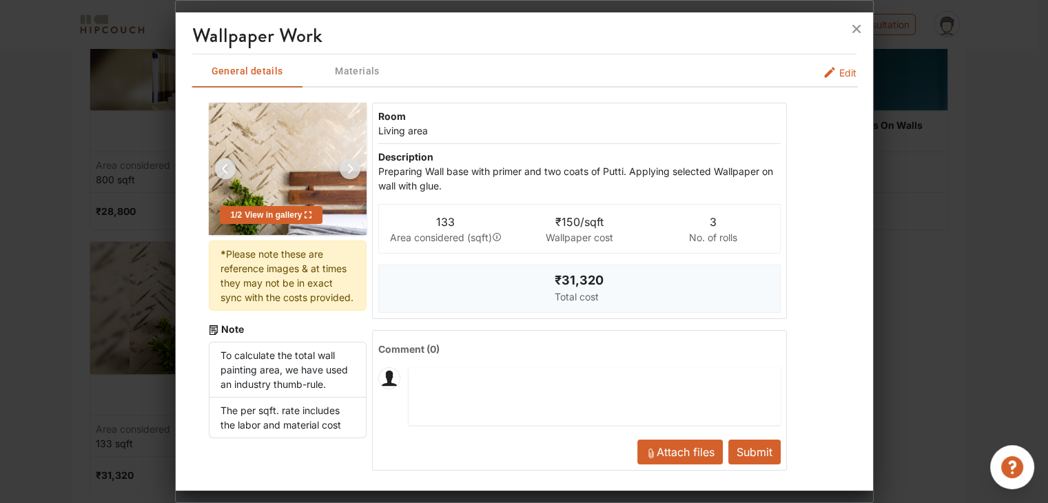
click at [845, 70] on span "Edit" at bounding box center [848, 72] width 17 height 14
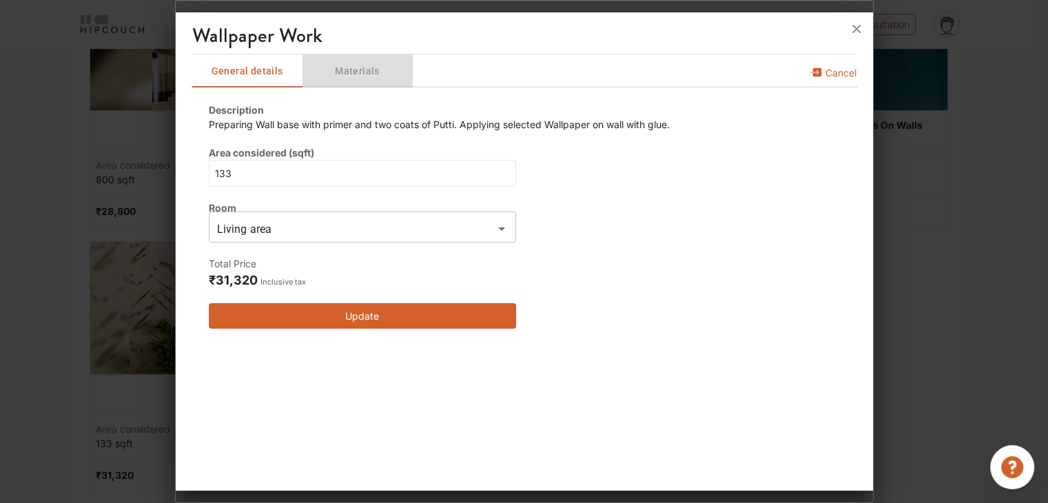
click at [349, 61] on button "Materials" at bounding box center [358, 70] width 110 height 33
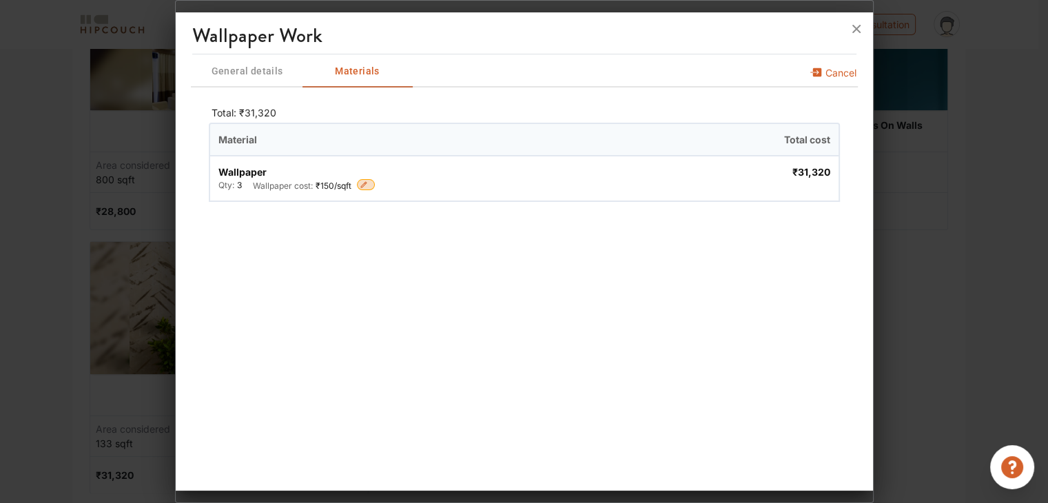
click at [373, 184] on button "button" at bounding box center [366, 184] width 18 height 11
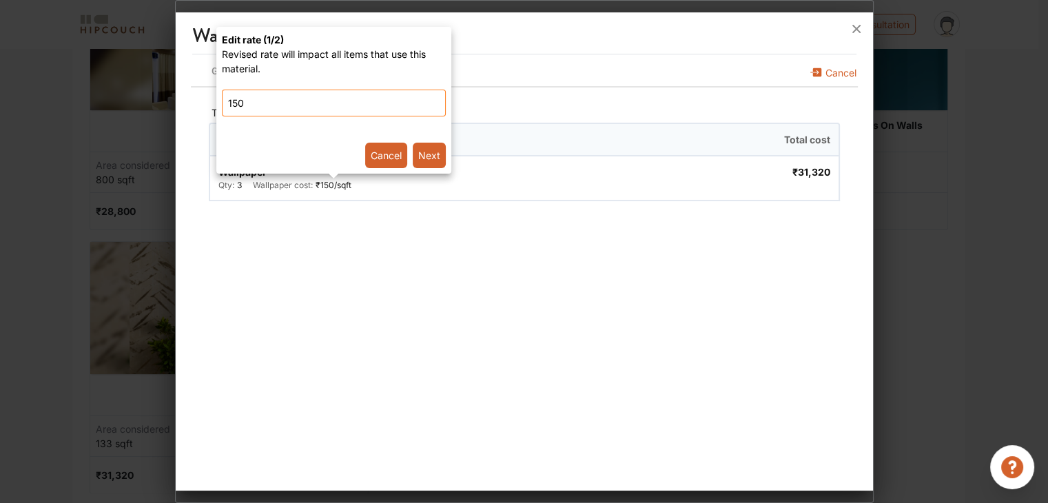
click at [365, 103] on input "150" at bounding box center [334, 103] width 224 height 27
drag, startPoint x: 126, startPoint y: 125, endPoint x: 0, endPoint y: 125, distance: 126.1
click at [0, 125] on div "Edit rate ( 1 /2) Revised rate will impact all items that use this material. 15…" at bounding box center [524, 251] width 1048 height 503
type input "100"
click at [442, 156] on button "Next" at bounding box center [429, 156] width 33 height 26
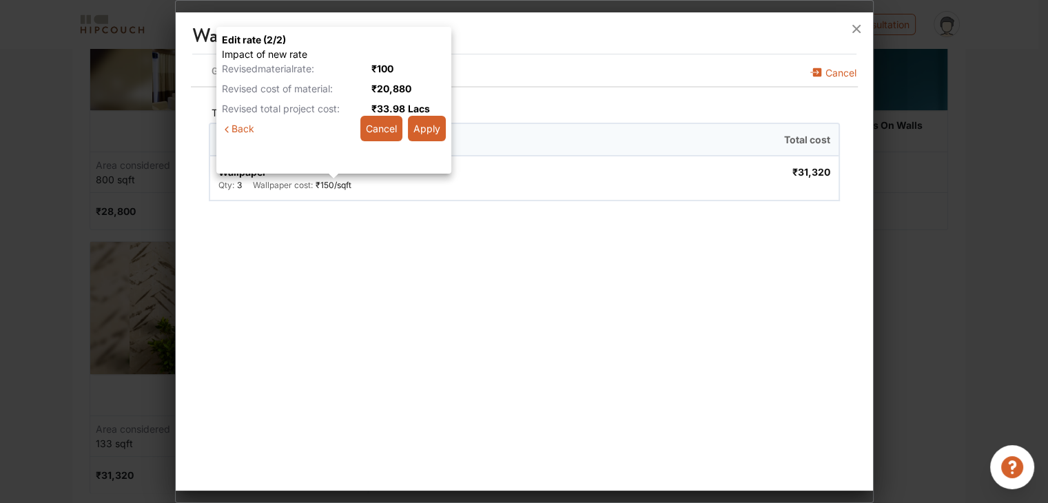
click at [430, 139] on button "Apply" at bounding box center [427, 129] width 38 height 26
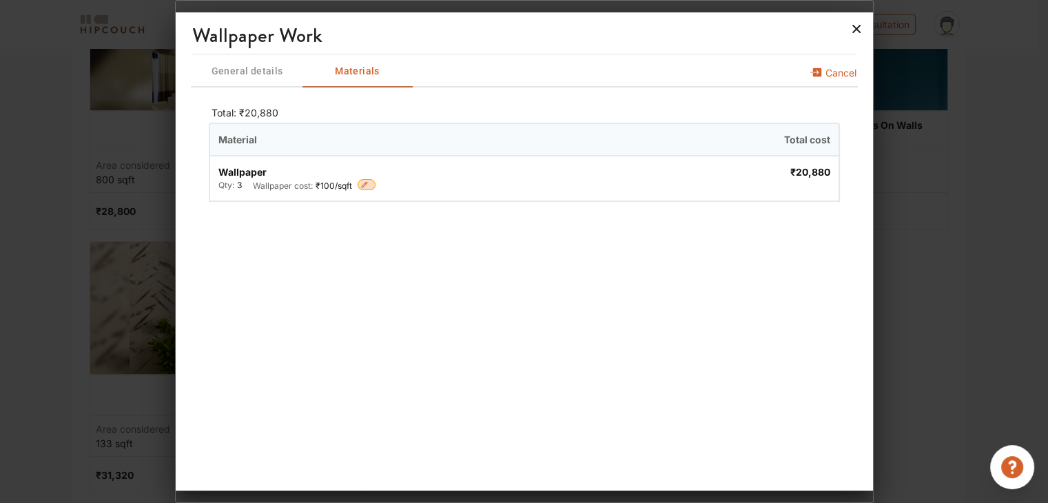
click at [855, 30] on icon at bounding box center [857, 29] width 8 height 8
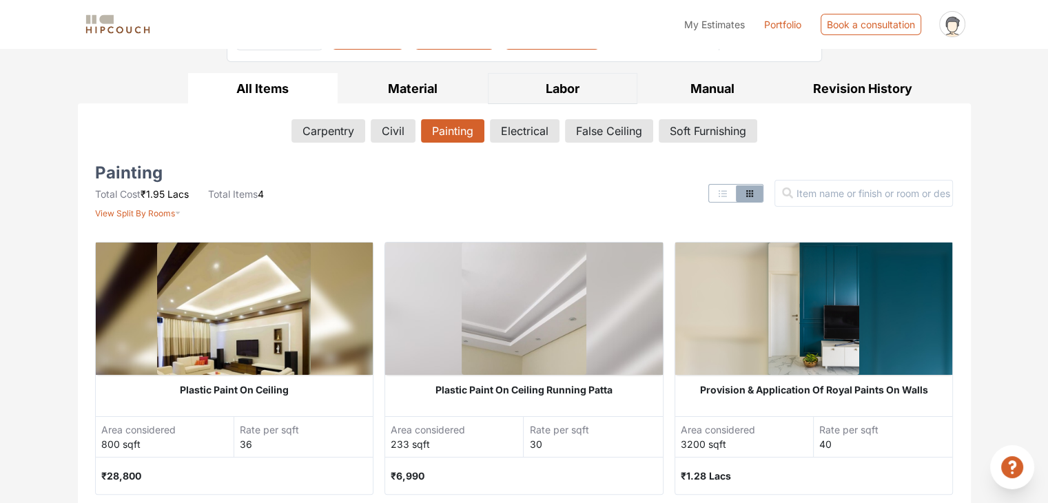
scroll to position [207, 0]
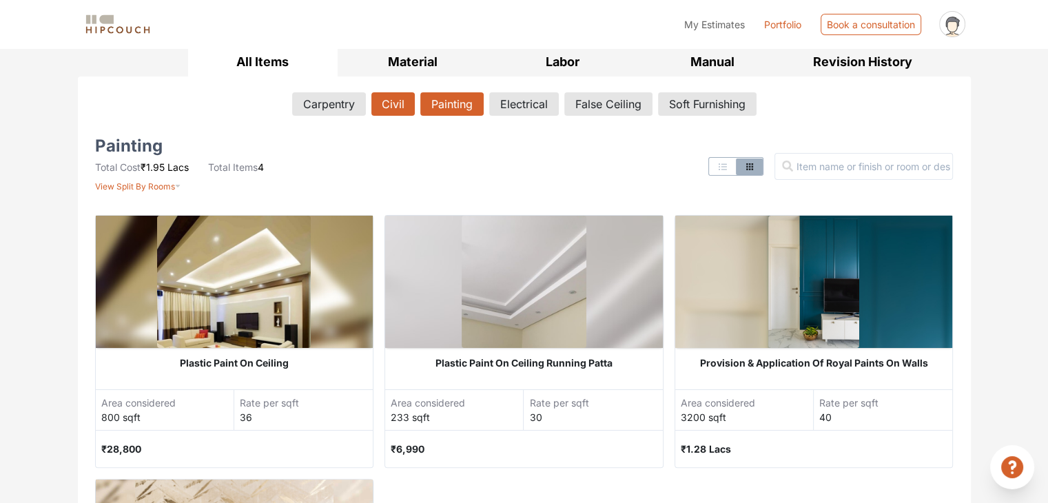
click at [383, 99] on button "Civil" at bounding box center [393, 103] width 43 height 23
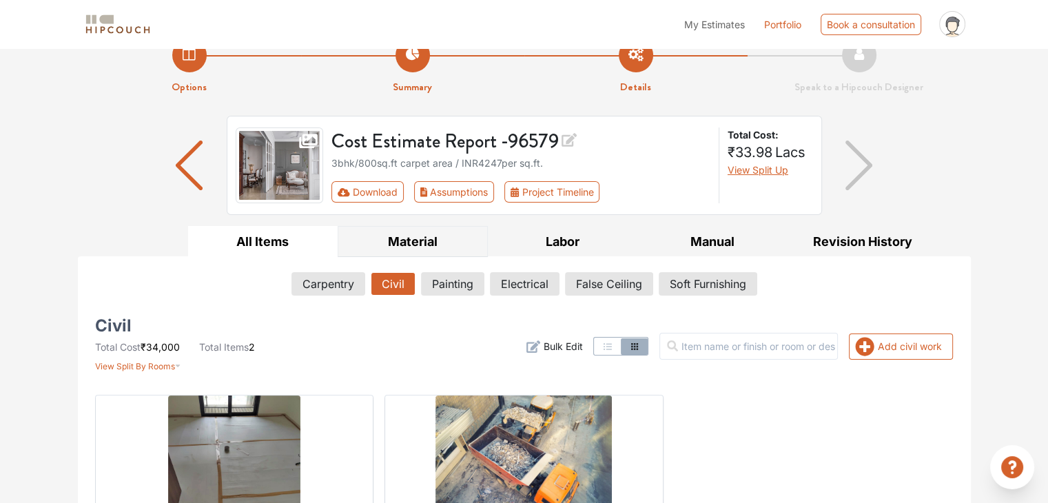
scroll to position [0, 0]
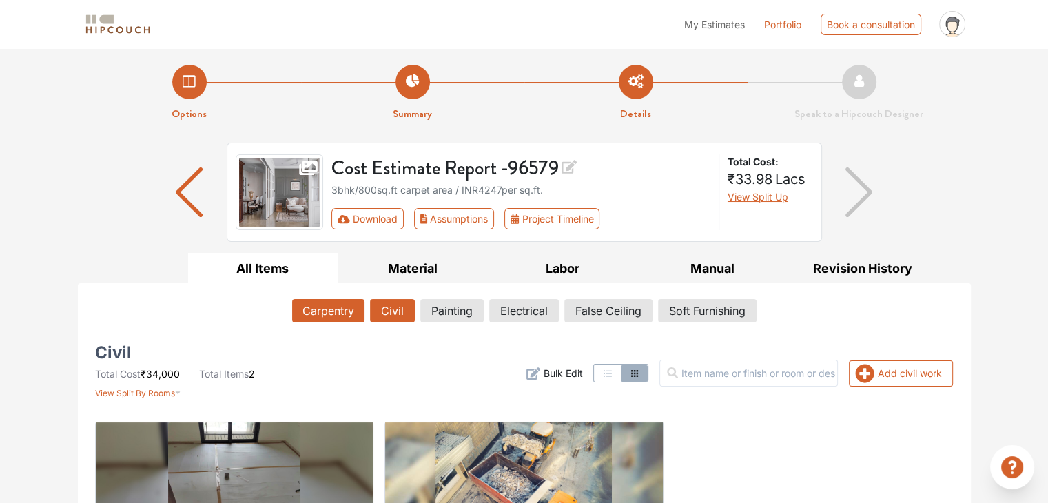
click at [332, 310] on button "Carpentry" at bounding box center [328, 310] width 72 height 23
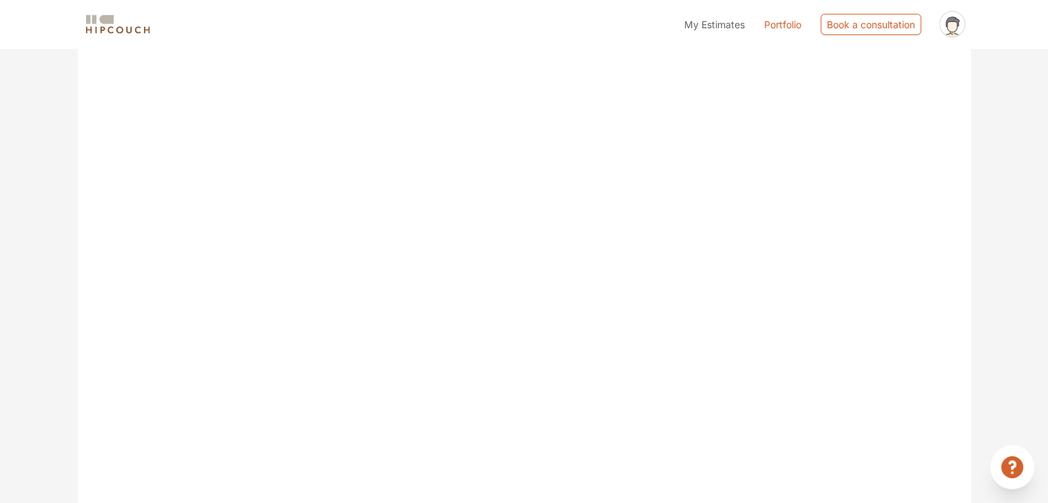
scroll to position [138, 0]
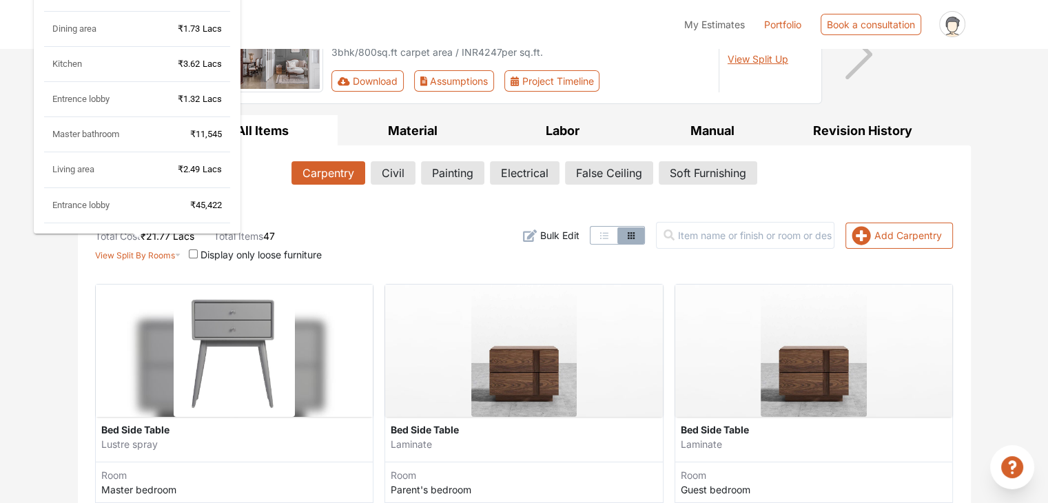
click at [172, 254] on span "View Split By Rooms" at bounding box center [135, 255] width 80 height 10
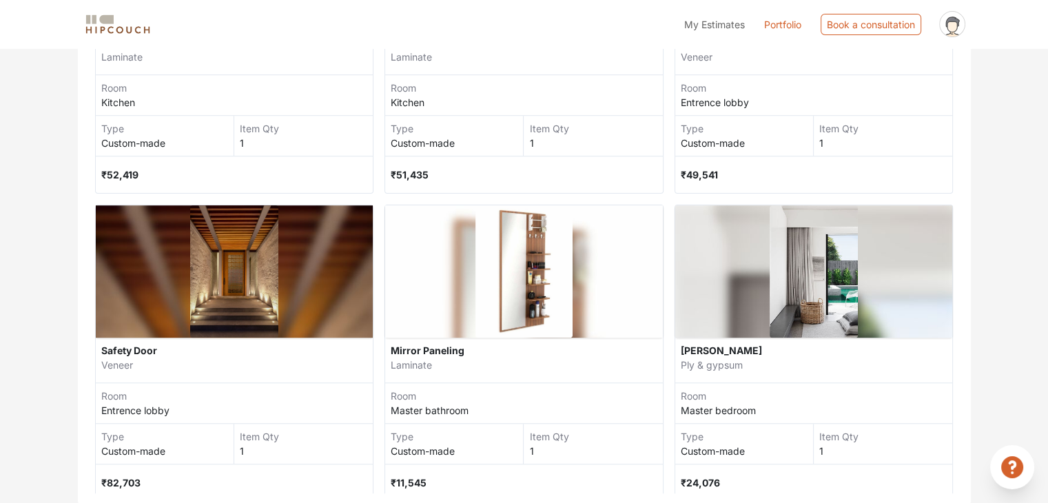
scroll to position [1034, 0]
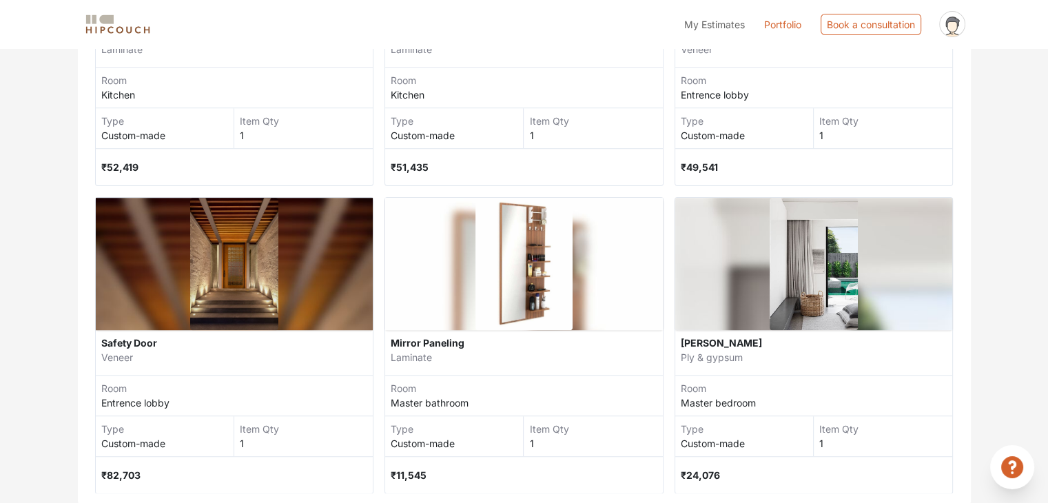
click at [133, 464] on div "₹82,703" at bounding box center [234, 475] width 267 height 37
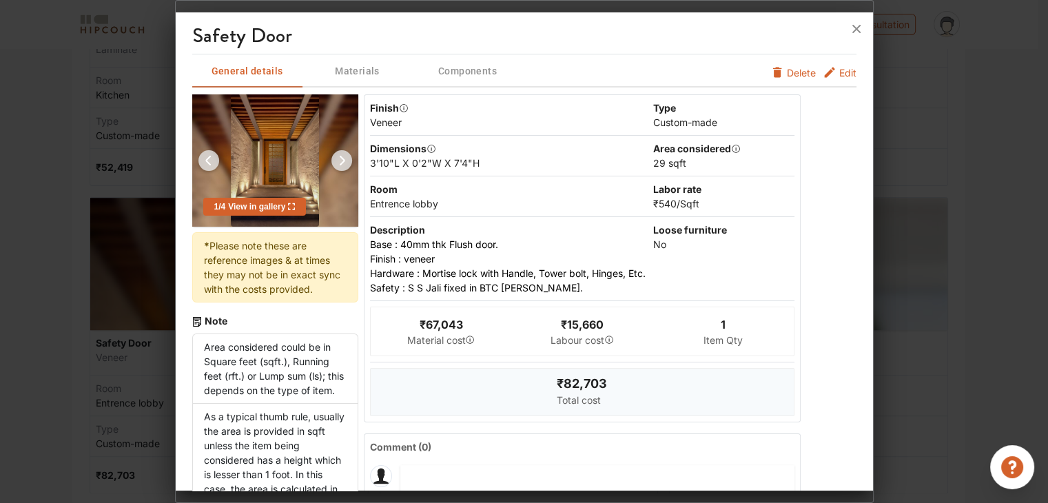
click at [361, 66] on span "Materials" at bounding box center [358, 71] width 108 height 17
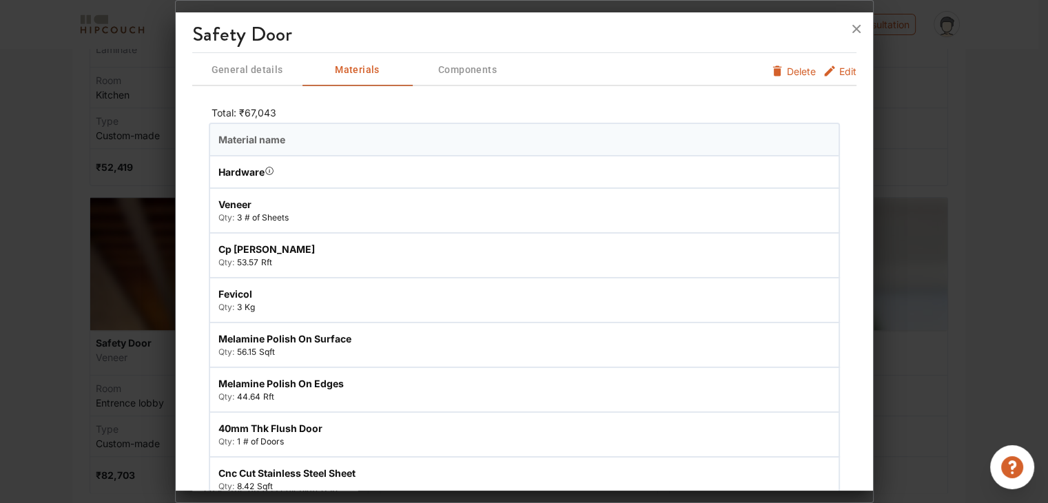
scroll to position [0, 0]
click at [840, 67] on span "Edit" at bounding box center [848, 72] width 17 height 14
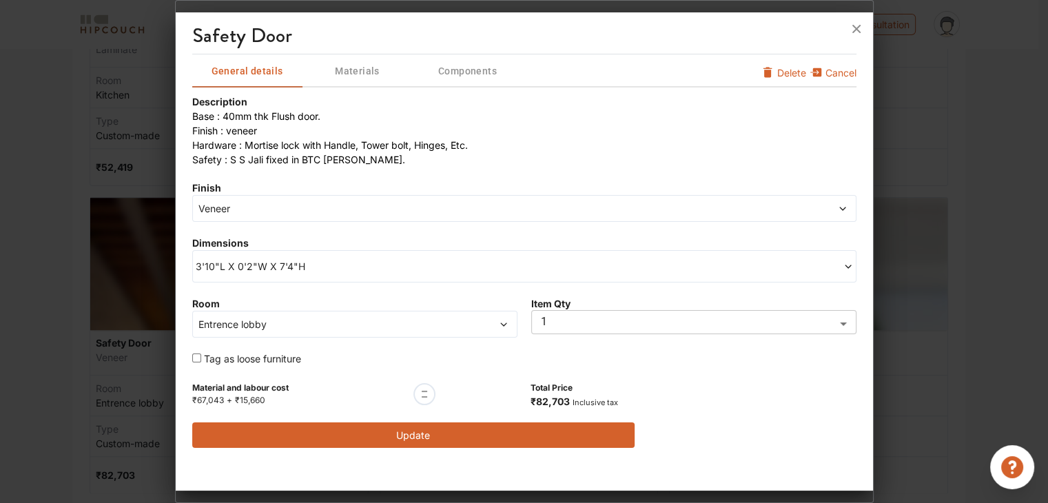
click at [345, 205] on span "Veneer" at bounding box center [440, 208] width 489 height 14
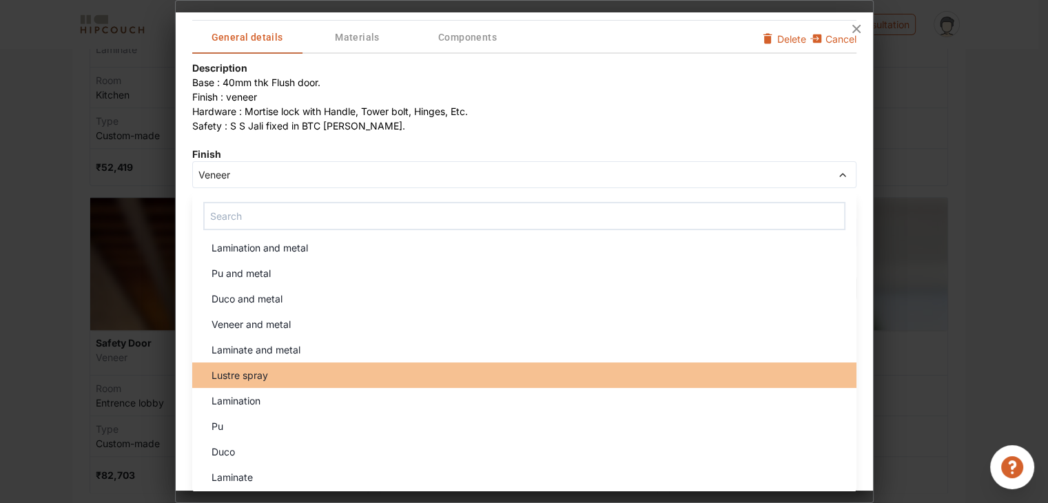
scroll to position [35, 0]
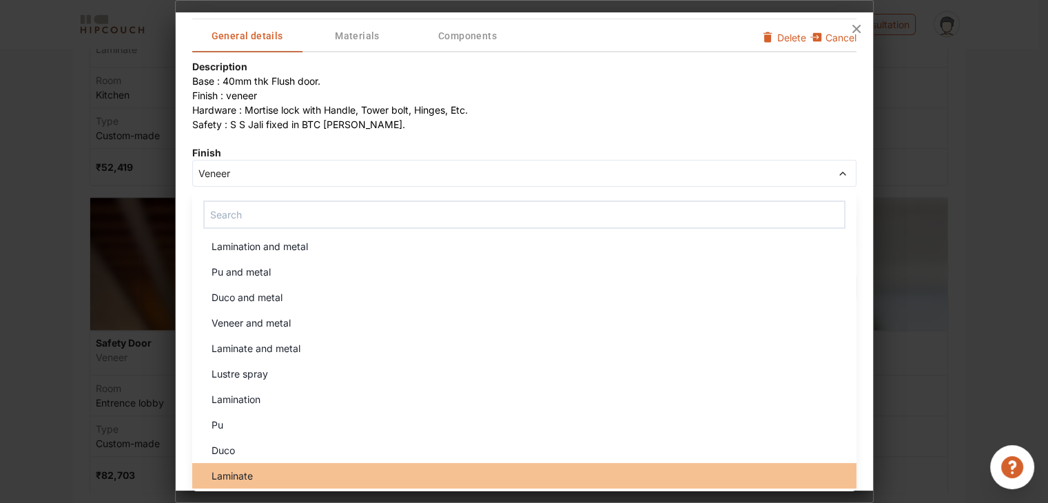
click at [267, 475] on div "Laminate" at bounding box center [529, 476] width 656 height 14
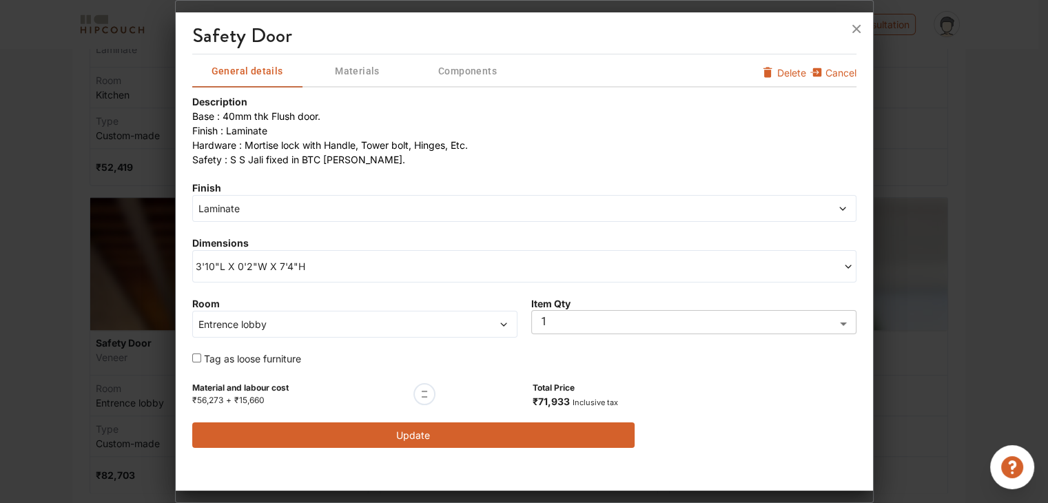
click at [399, 445] on button "Update" at bounding box center [413, 436] width 443 height 26
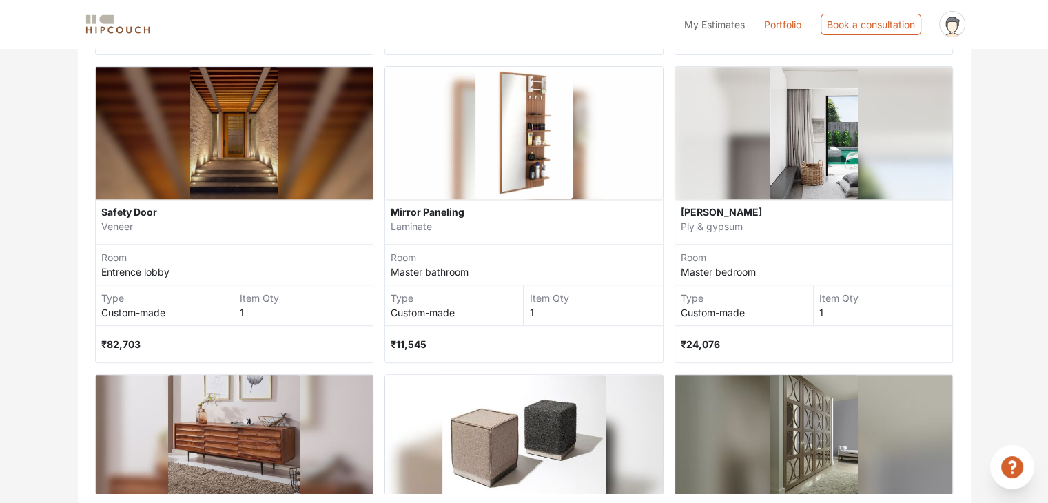
scroll to position [1172, 0]
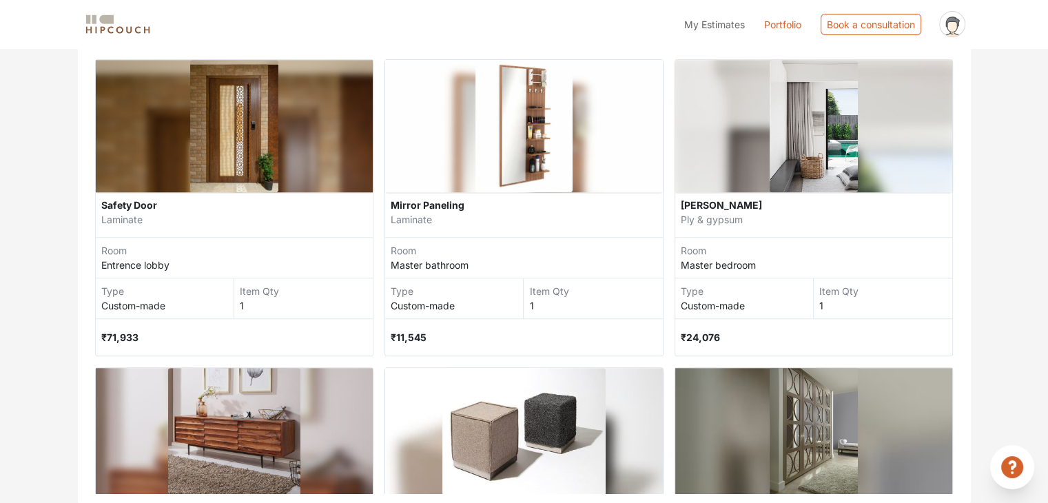
click at [125, 201] on div "Safety Door" at bounding box center [234, 205] width 267 height 14
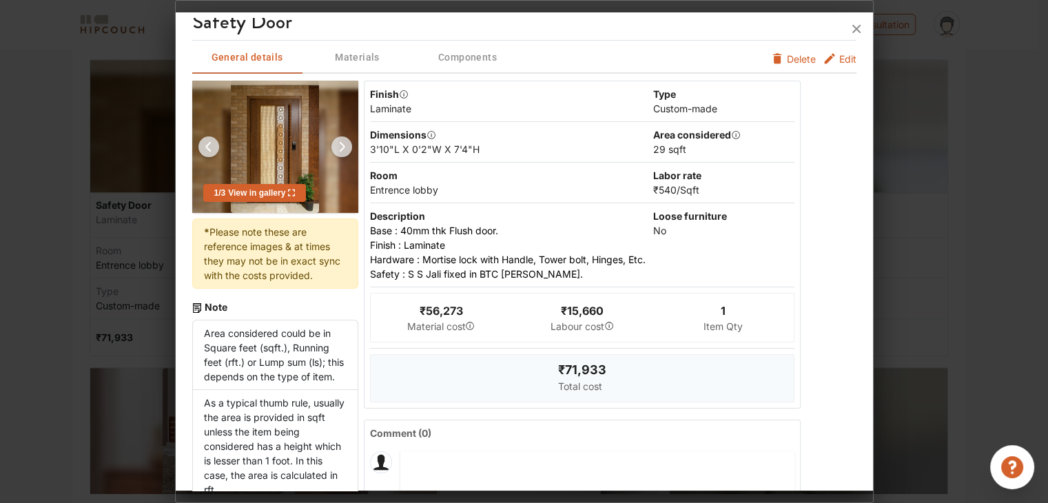
scroll to position [0, 0]
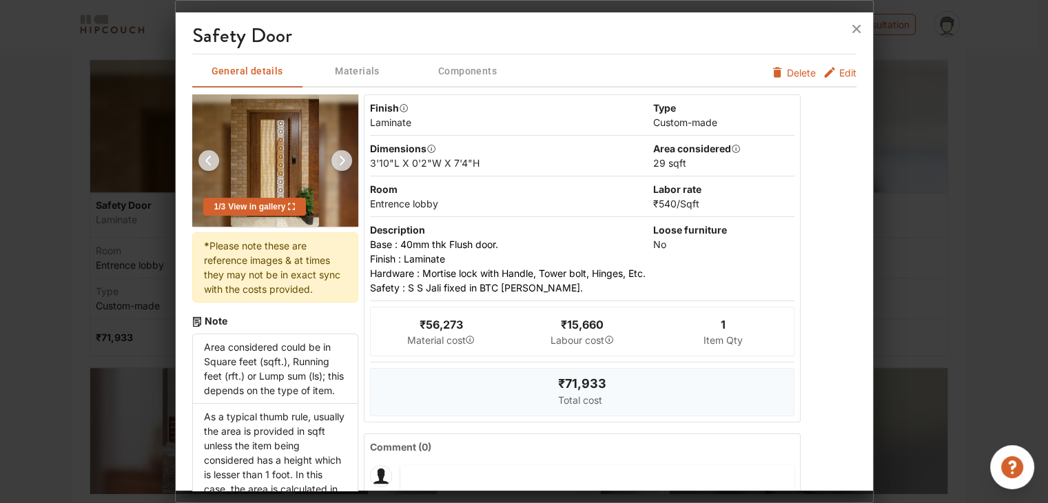
click at [840, 72] on span "Edit" at bounding box center [848, 72] width 17 height 14
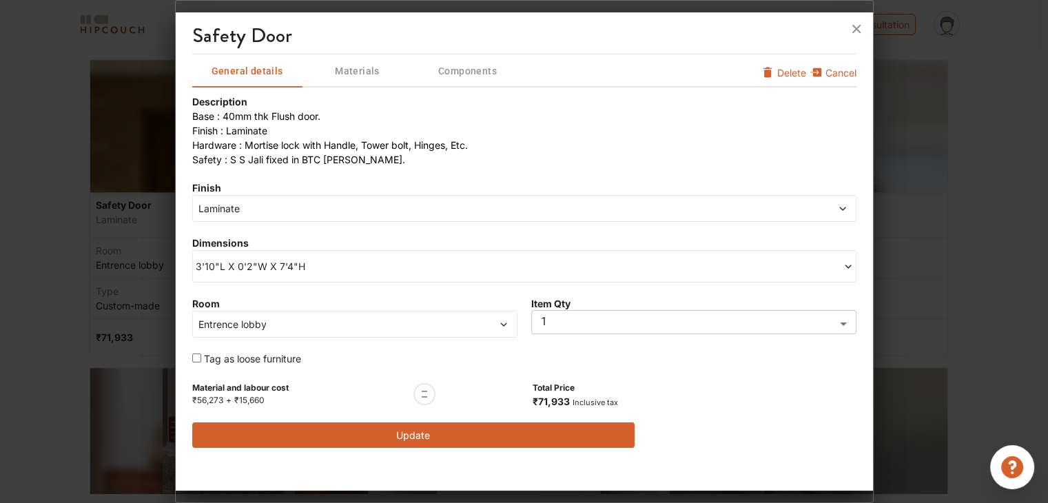
click at [356, 60] on button "Materials" at bounding box center [358, 70] width 110 height 33
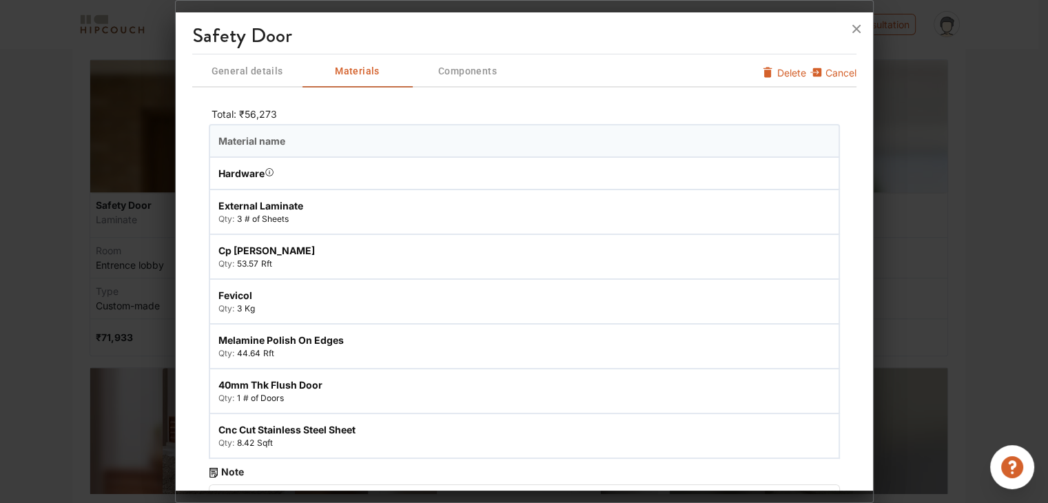
click at [465, 72] on span "Components" at bounding box center [468, 71] width 108 height 17
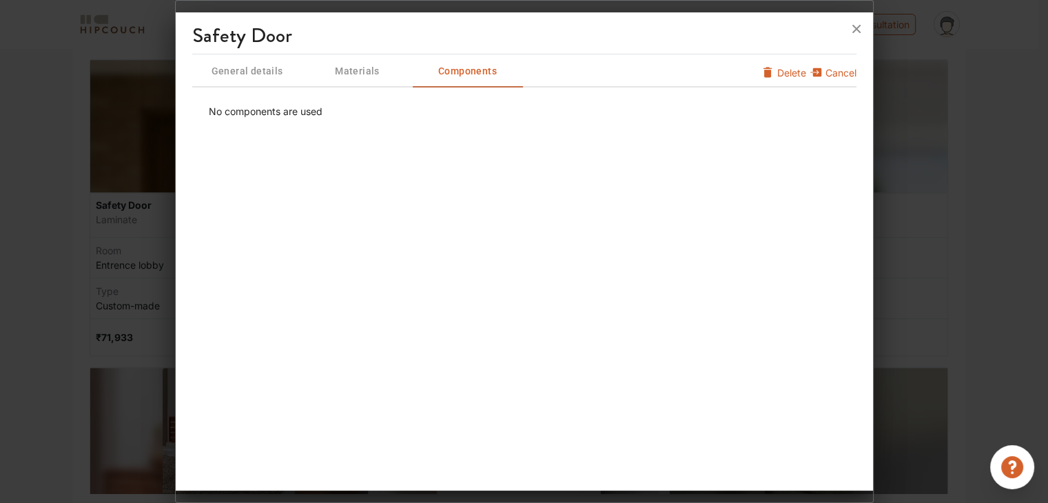
click at [377, 73] on span "Materials" at bounding box center [358, 71] width 108 height 17
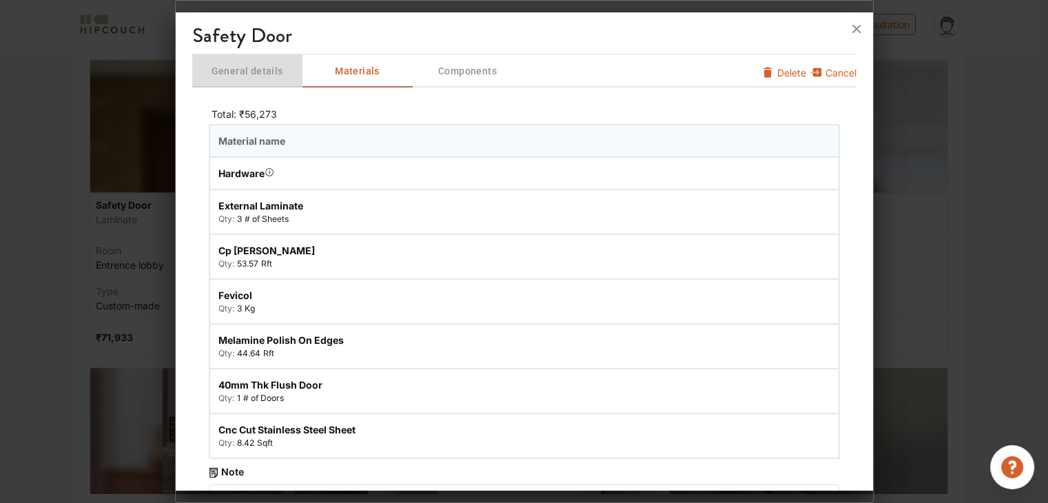
click at [229, 68] on span "General details" at bounding box center [248, 71] width 108 height 17
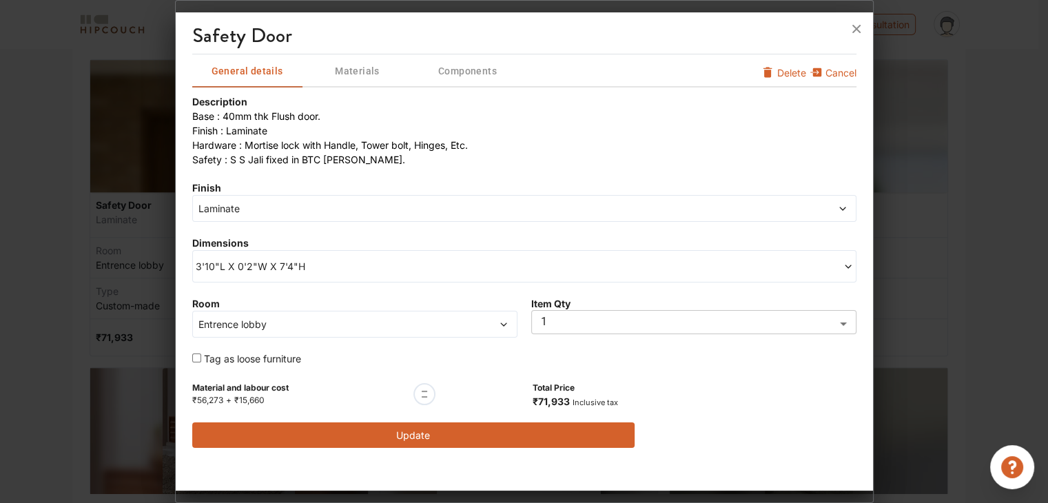
click at [433, 394] on div at bounding box center [425, 394] width 22 height 22
click at [427, 393] on div at bounding box center [425, 394] width 22 height 22
click at [580, 404] on span "Inclusive tax" at bounding box center [595, 403] width 45 height 10
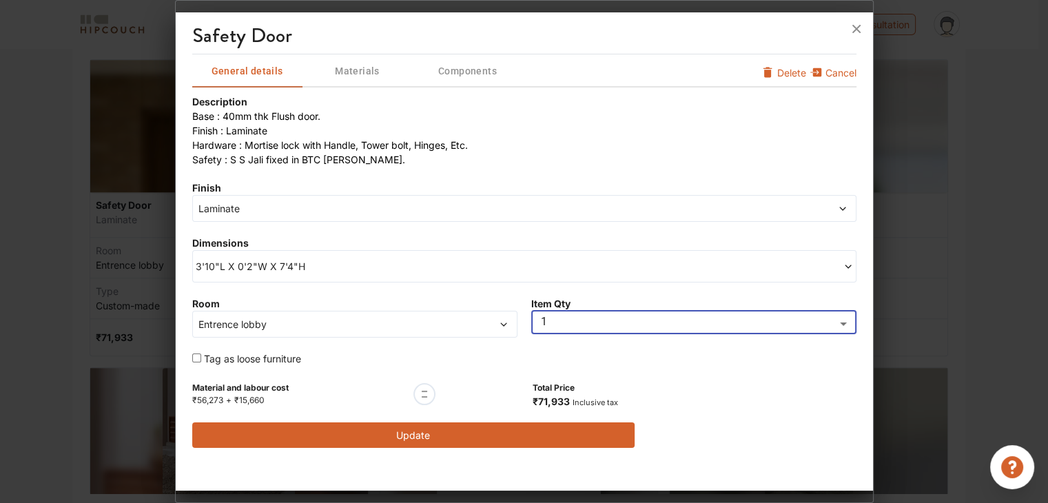
click at [285, 205] on span "Laminate" at bounding box center [440, 208] width 489 height 14
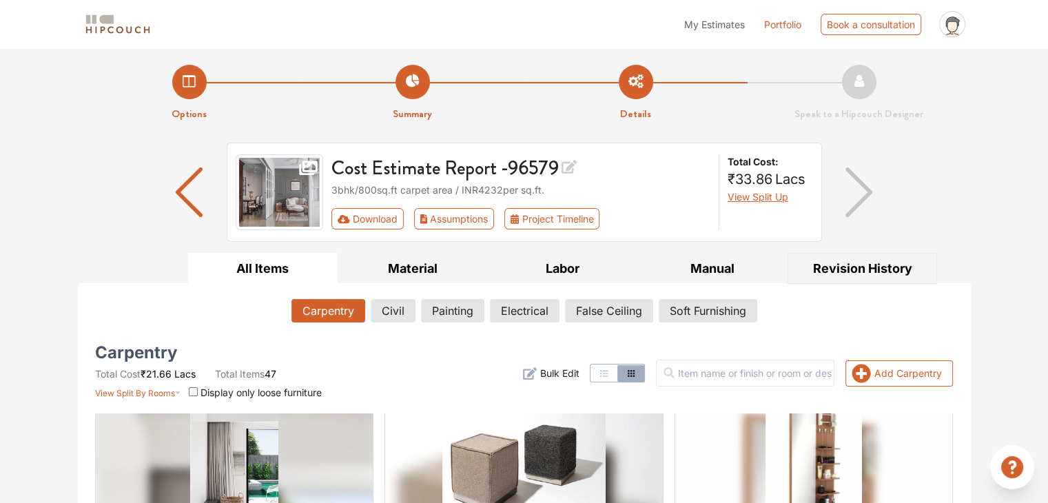
click at [858, 257] on button "Revision History" at bounding box center [863, 268] width 150 height 31
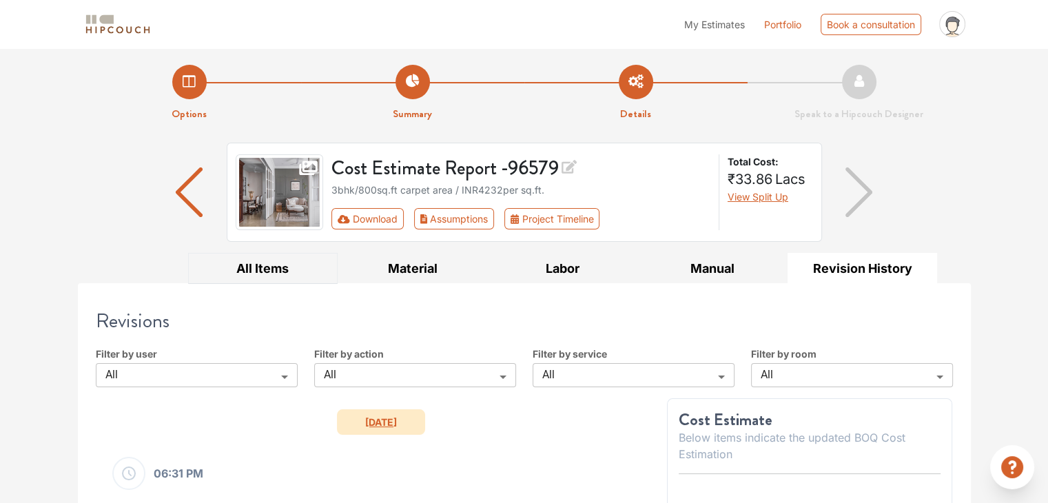
click at [277, 263] on button "All Items" at bounding box center [263, 268] width 150 height 31
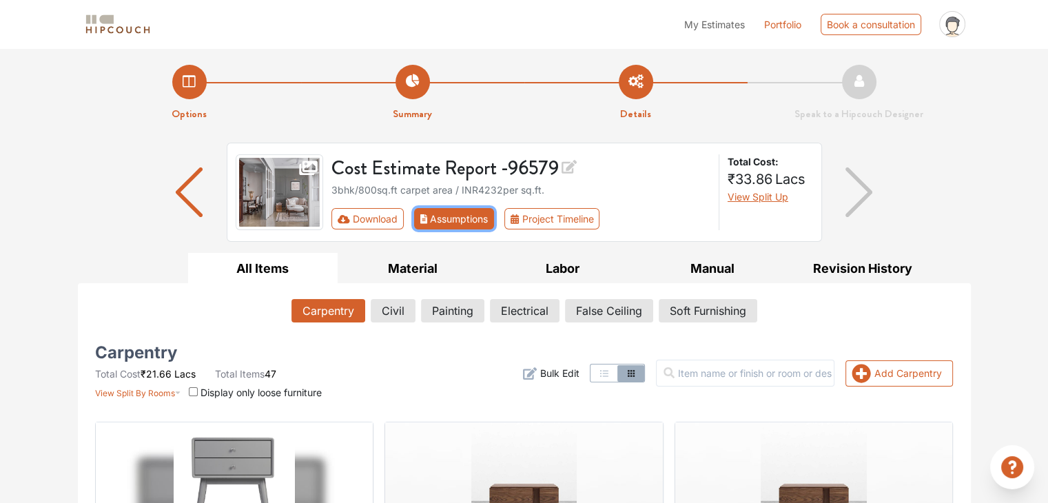
click at [466, 216] on button "Assumptions" at bounding box center [454, 218] width 81 height 21
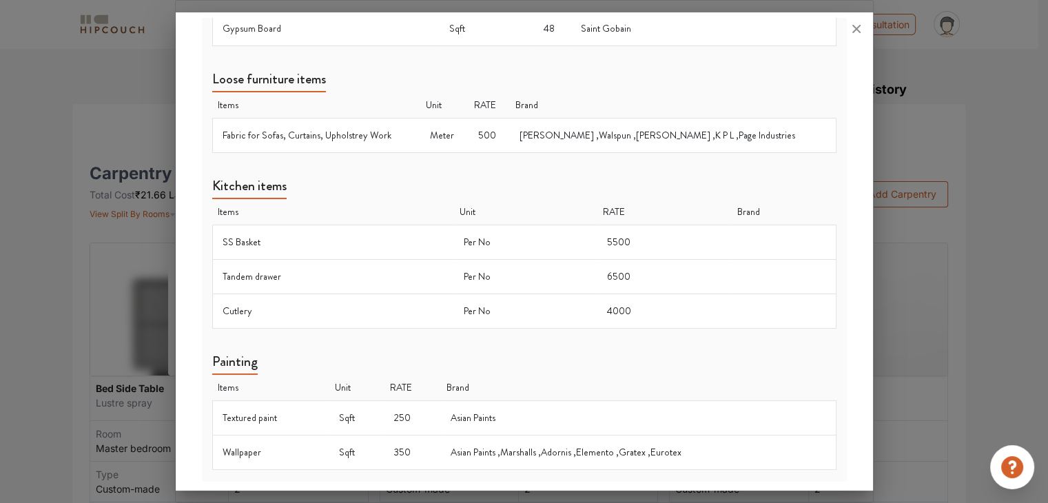
scroll to position [276, 0]
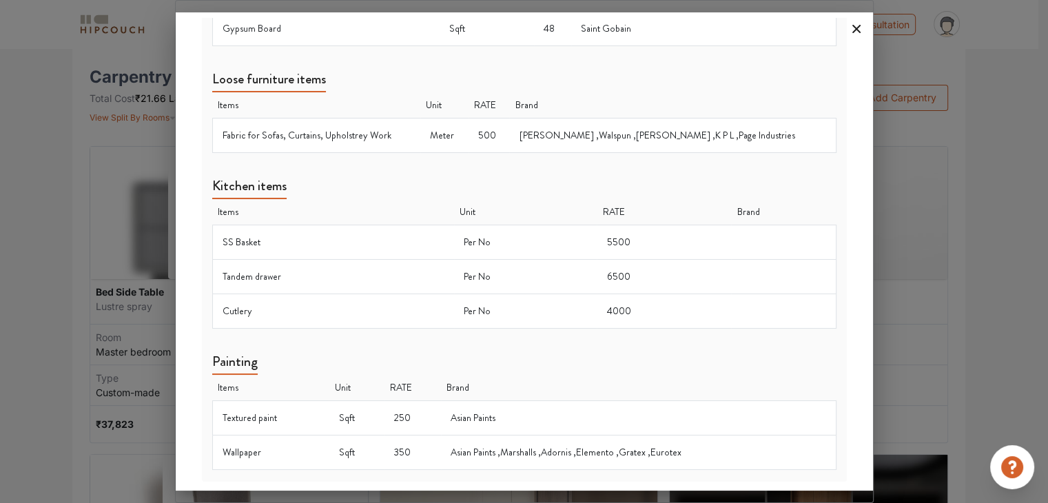
click at [858, 28] on icon at bounding box center [857, 29] width 8 height 8
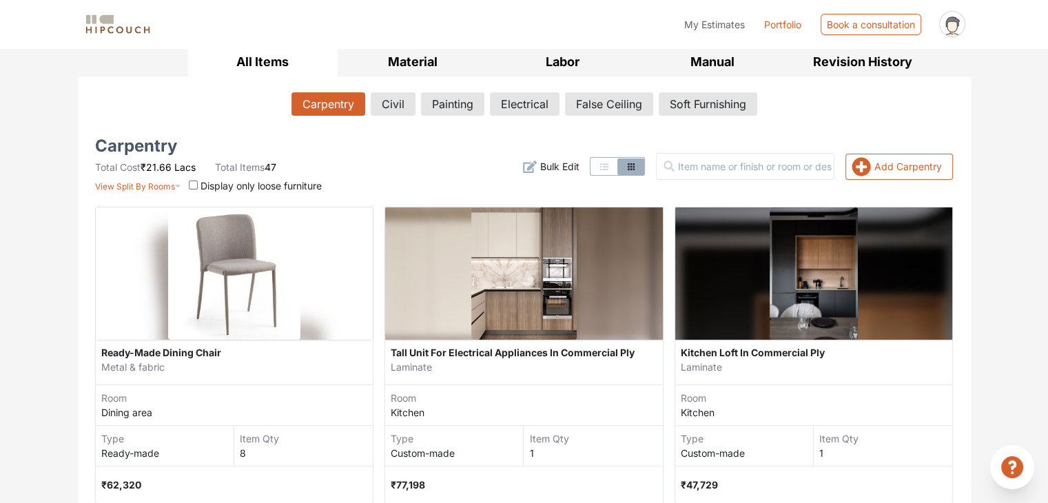
scroll to position [345, 0]
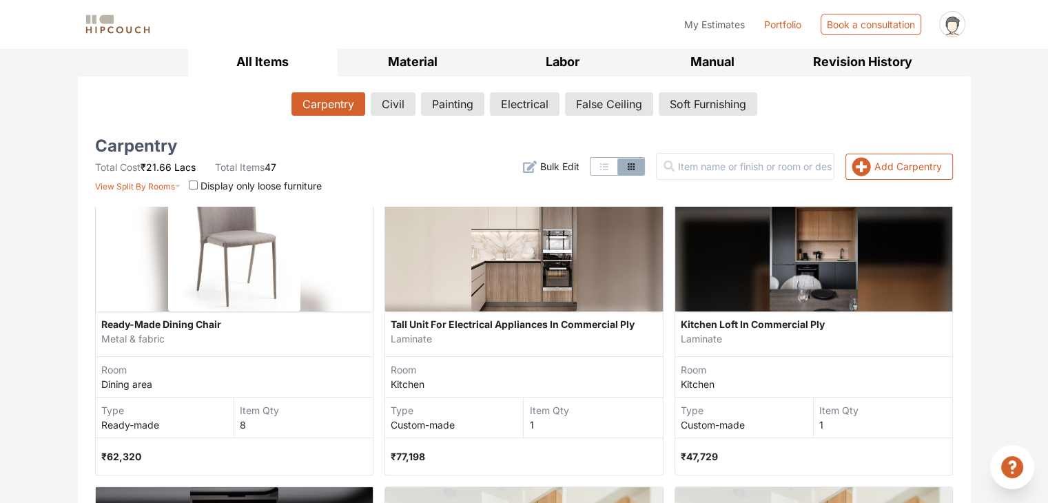
click at [281, 334] on div "Metal & fabric" at bounding box center [234, 339] width 267 height 14
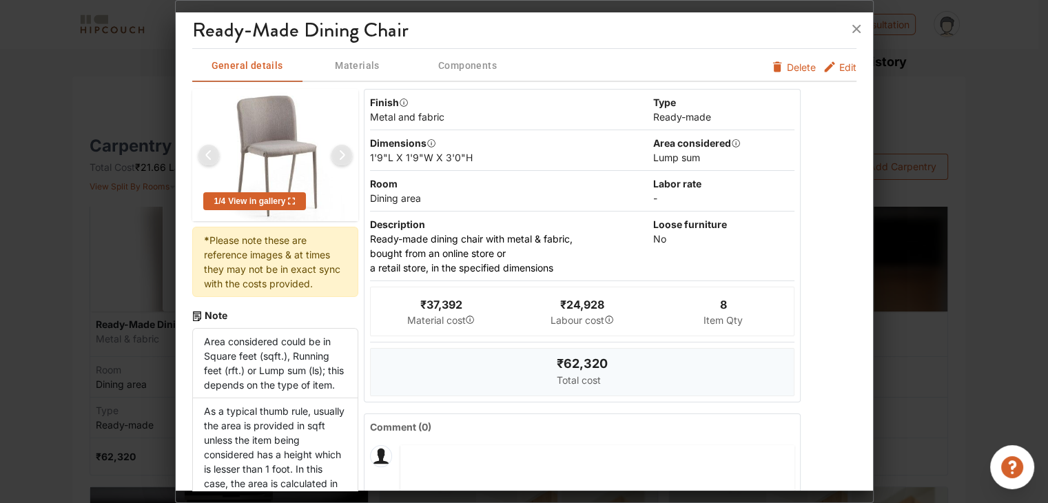
scroll to position [0, 0]
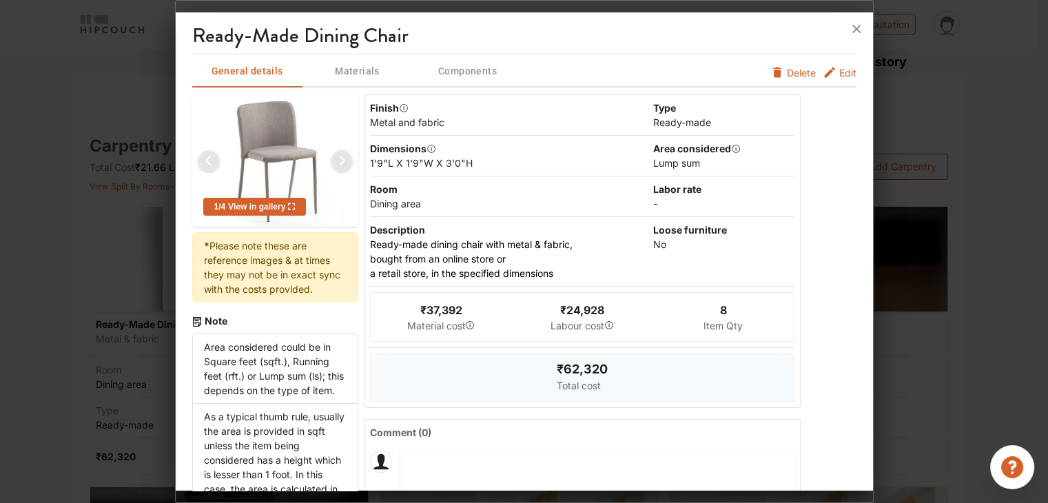
click at [823, 82] on span "Edit" at bounding box center [840, 76] width 34 height 22
click at [823, 79] on button "Edit" at bounding box center [840, 72] width 34 height 14
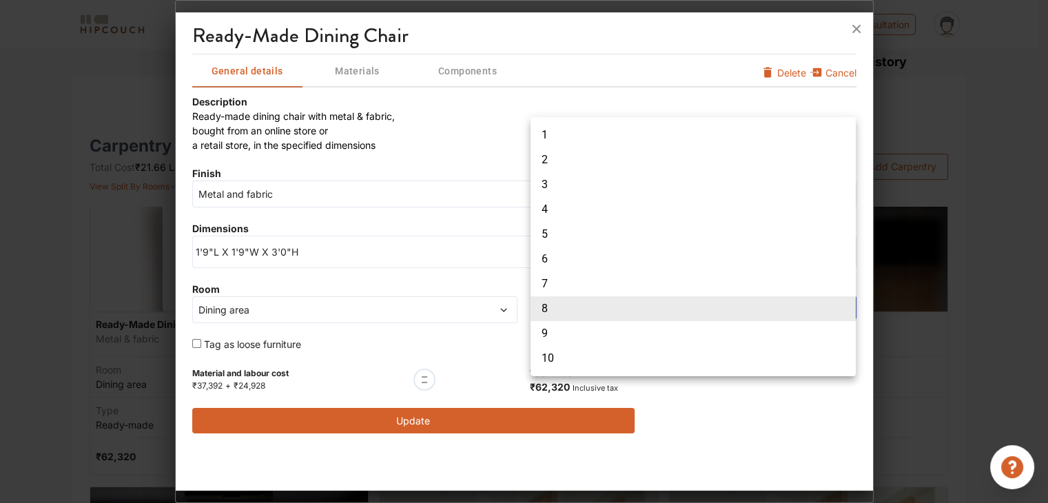
click at [574, 296] on body "My Estimates Portfolio Book a consultation profile pic Upload Boq Logout Option…" at bounding box center [524, 44] width 1048 height 503
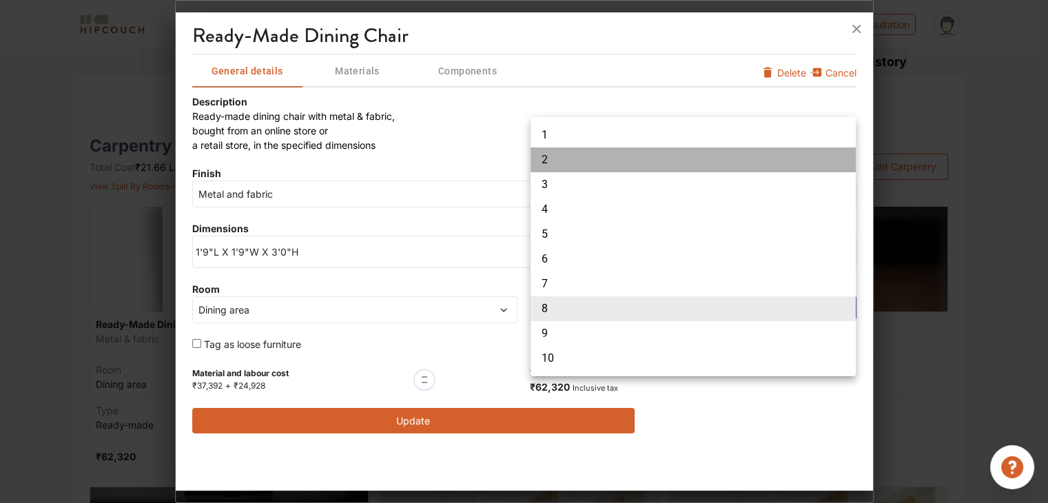
click at [557, 162] on li "2" at bounding box center [693, 160] width 325 height 25
type input "2"
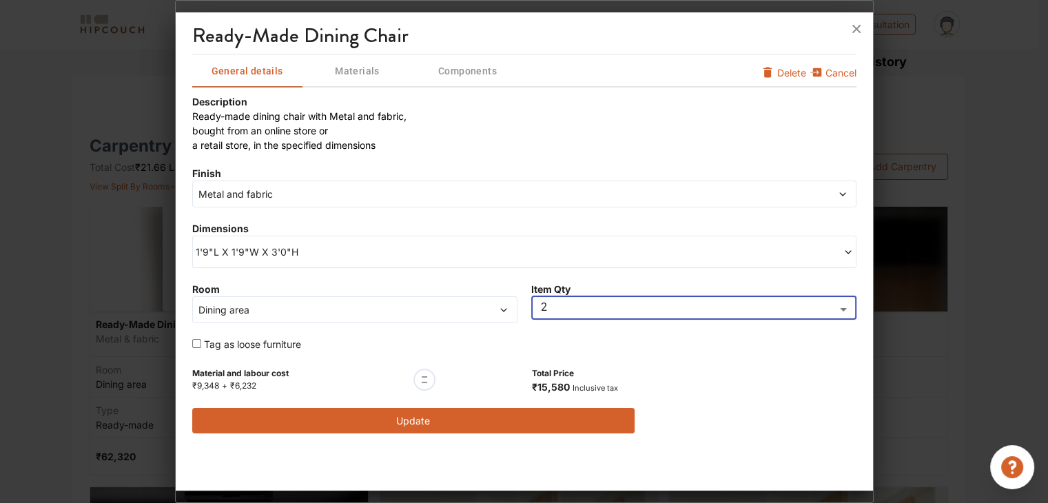
click at [458, 412] on button "Update" at bounding box center [413, 421] width 443 height 26
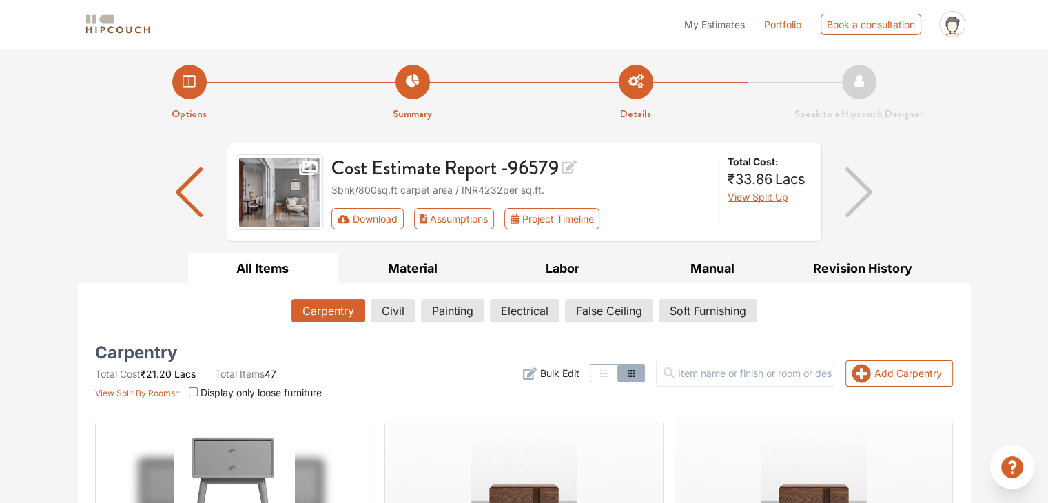
click at [913, 191] on div "Cost Estimate Report - 96579 3bhk / 800 sq.ft carpet area / INR 4232 per sq.ft.…" at bounding box center [524, 198] width 893 height 110
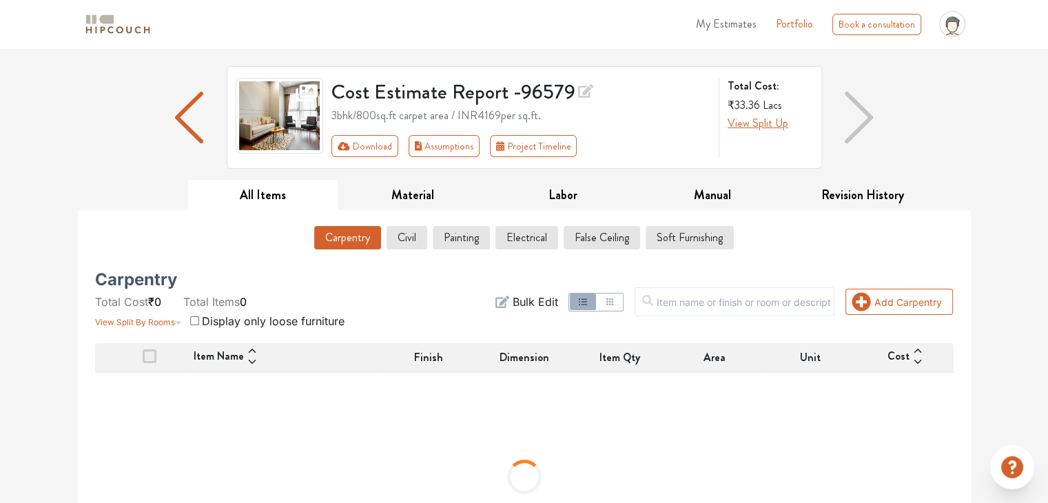
scroll to position [165, 0]
